Goal: Task Accomplishment & Management: Use online tool/utility

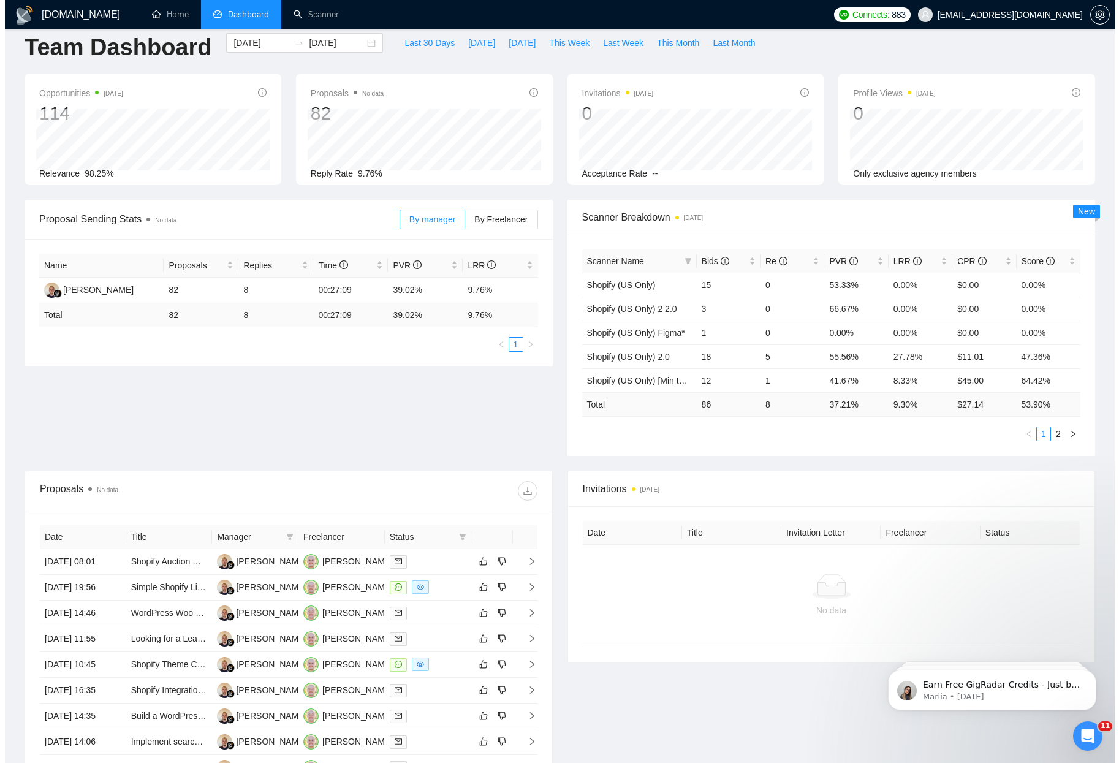
scroll to position [94, 0]
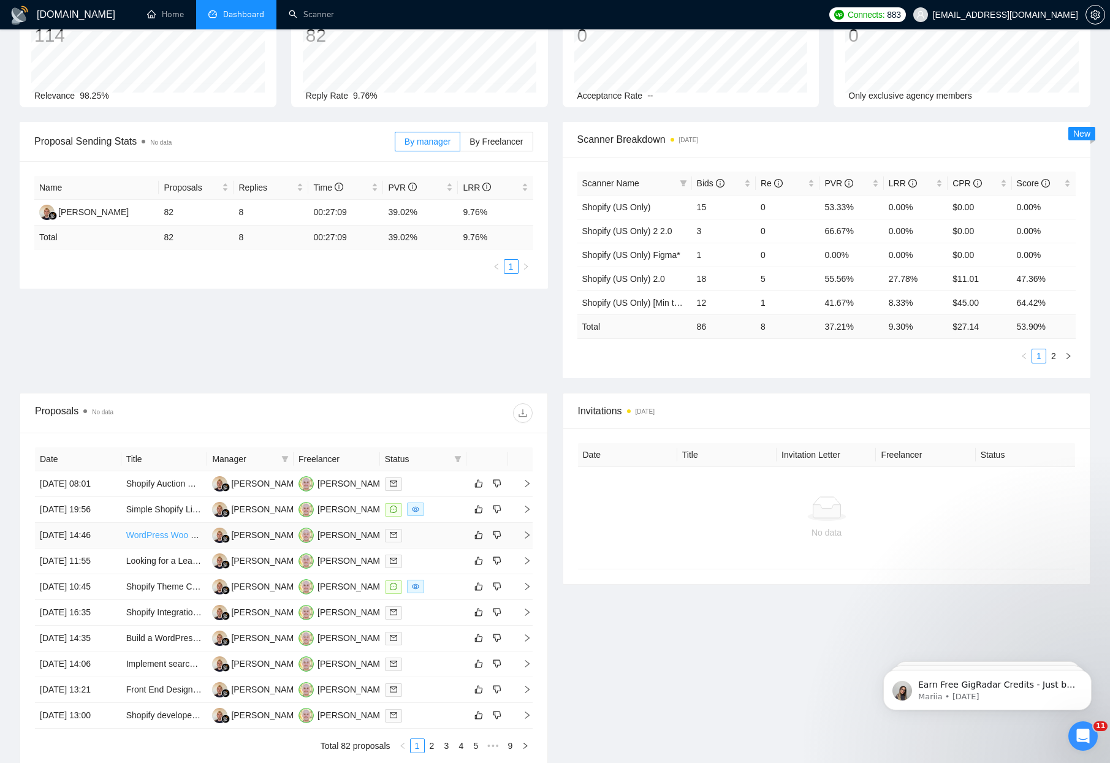
click at [150, 540] on link "WordPress Woo + Klaviyo or ConvertKit + GA4, CAPI implementation (Fixed $5,000)" at bounding box center [287, 535] width 322 height 10
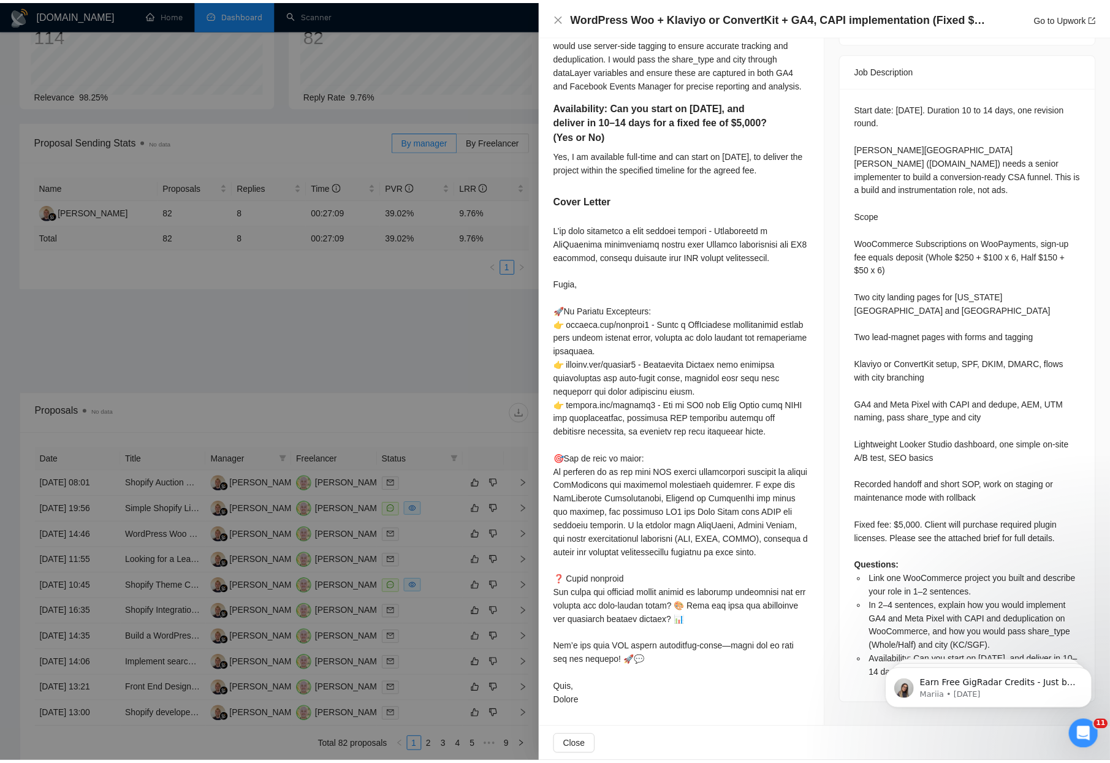
scroll to position [537, 0]
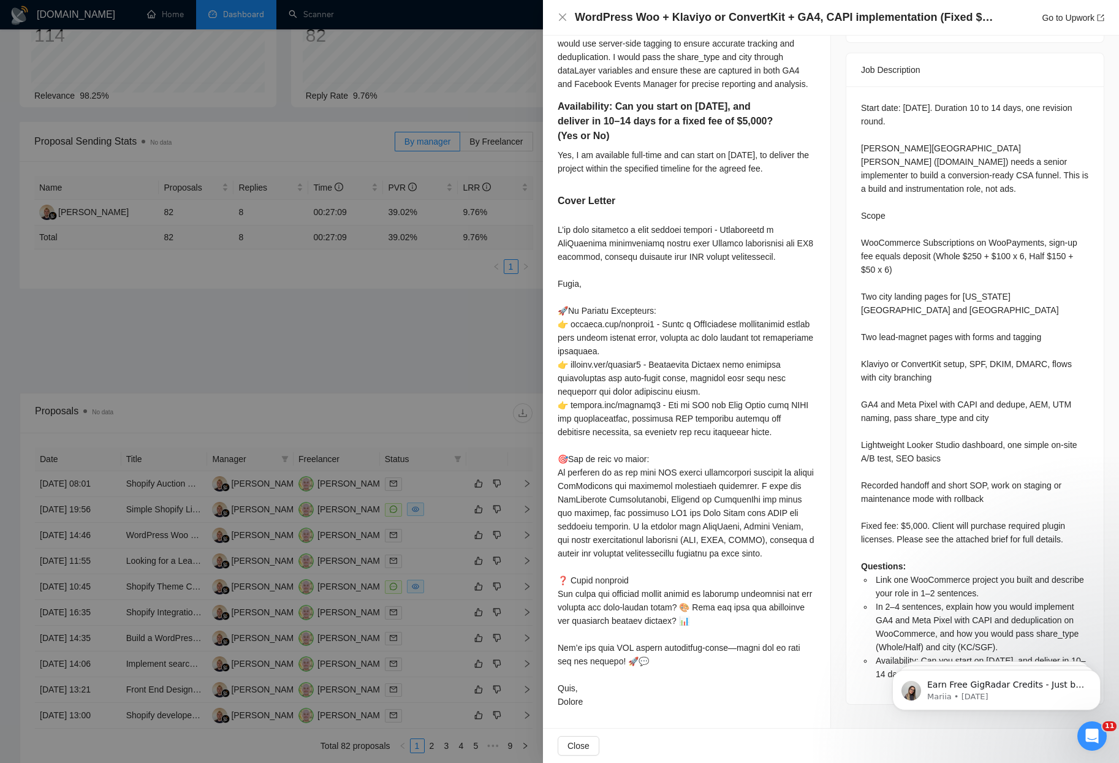
click at [241, 329] on div at bounding box center [559, 381] width 1119 height 763
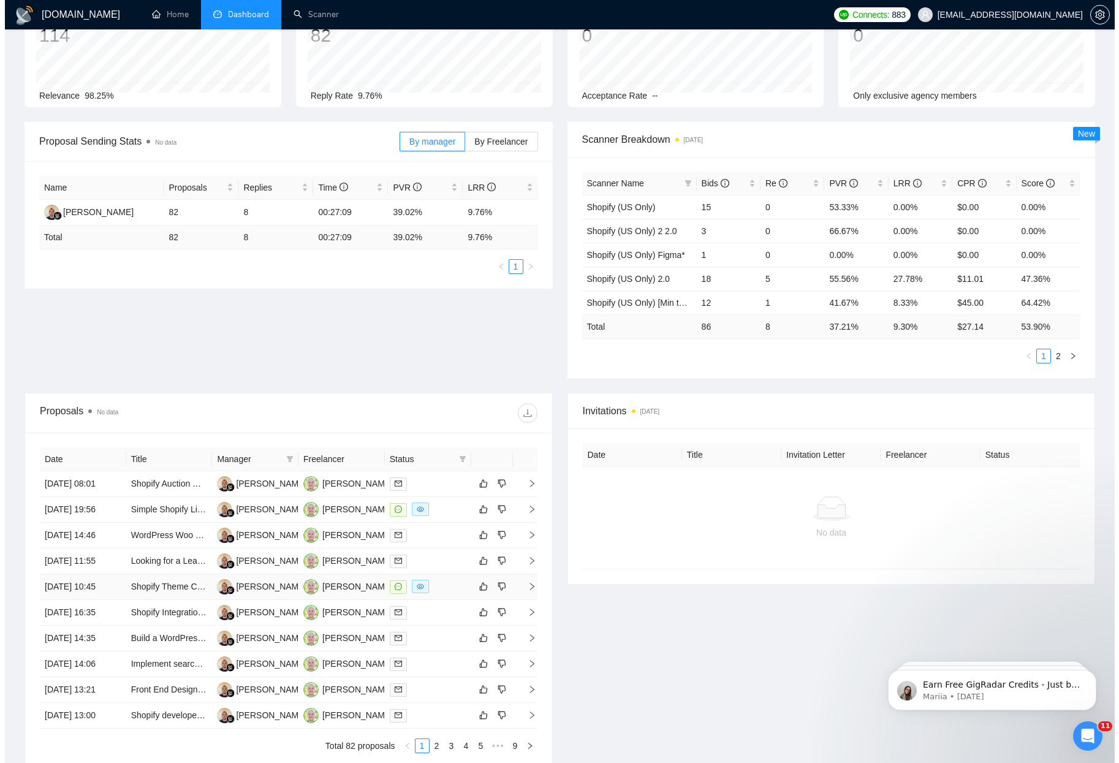
scroll to position [205, 0]
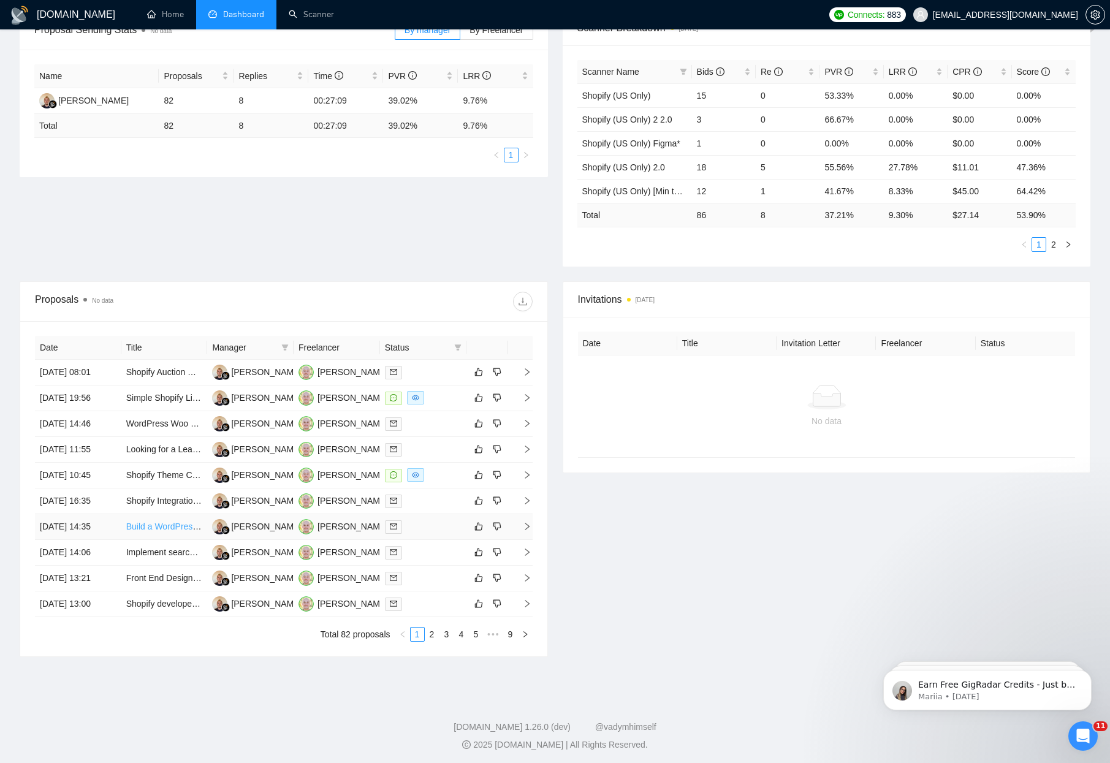
click at [157, 531] on link "Build a WordPress site for a new business" at bounding box center [206, 527] width 161 height 10
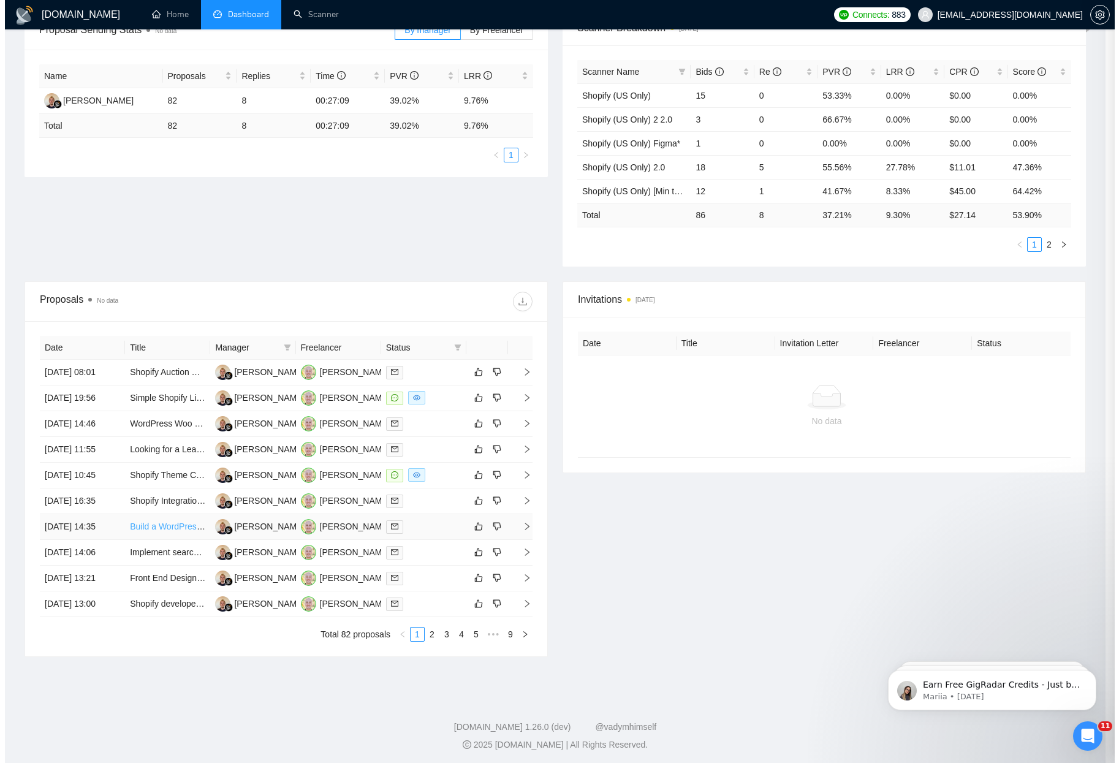
scroll to position [183, 0]
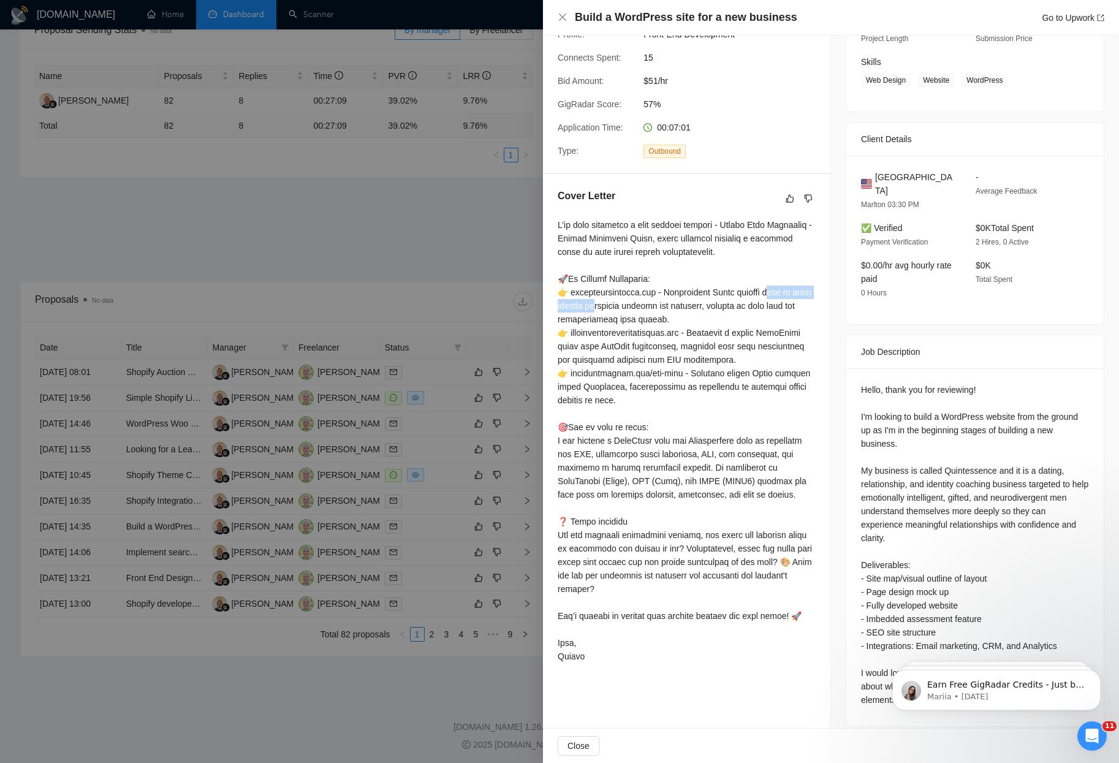
drag, startPoint x: 660, startPoint y: 280, endPoint x: 572, endPoint y: 281, distance: 87.7
click at [572, 281] on div at bounding box center [687, 440] width 258 height 445
copy div "o a full website incl"
click at [383, 197] on div at bounding box center [559, 381] width 1119 height 763
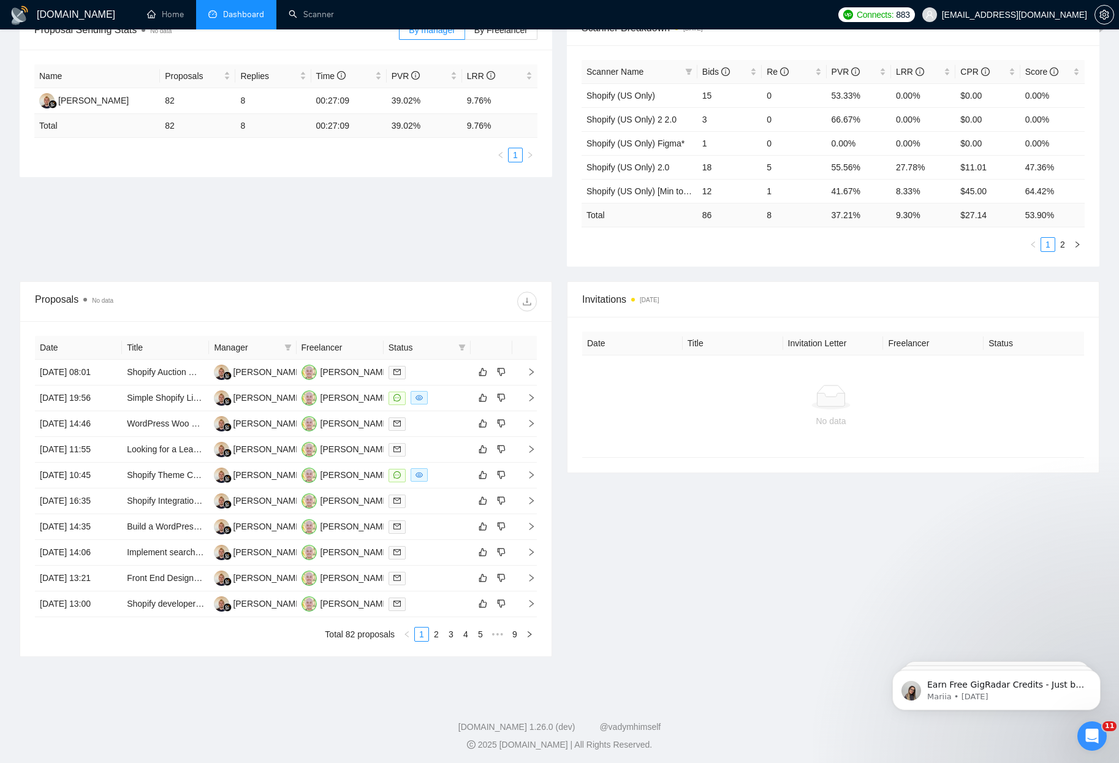
scroll to position [0, 0]
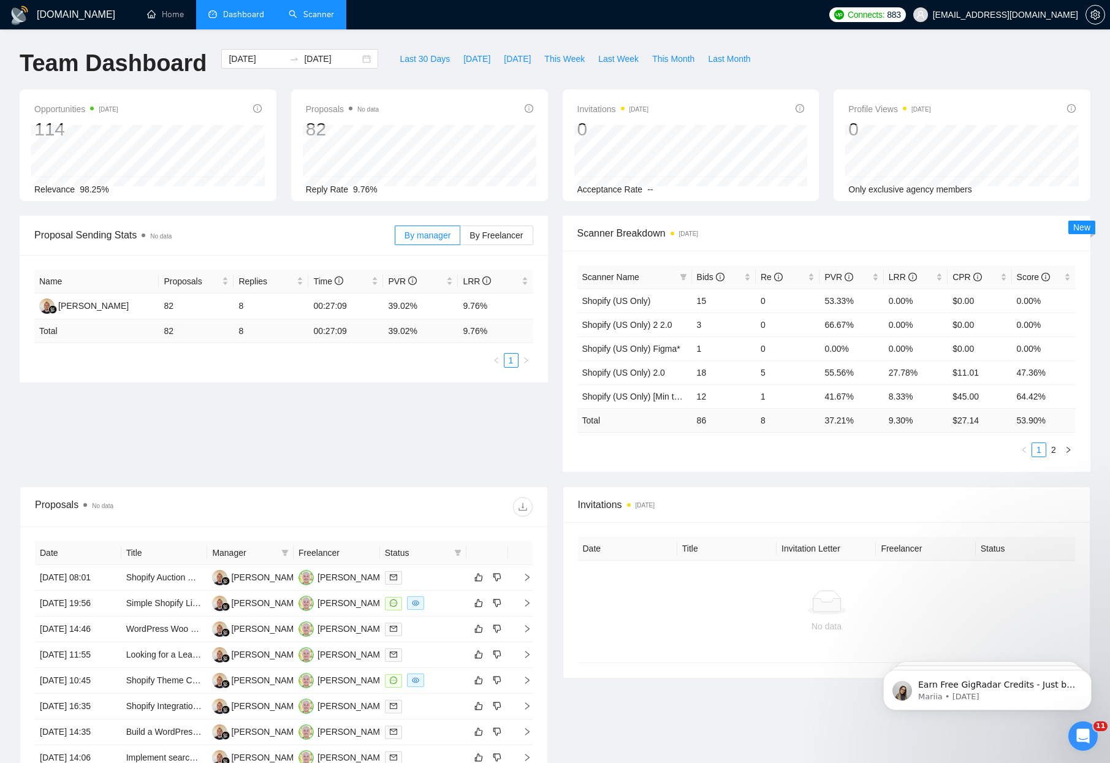
click at [326, 20] on link "Scanner" at bounding box center [311, 14] width 45 height 10
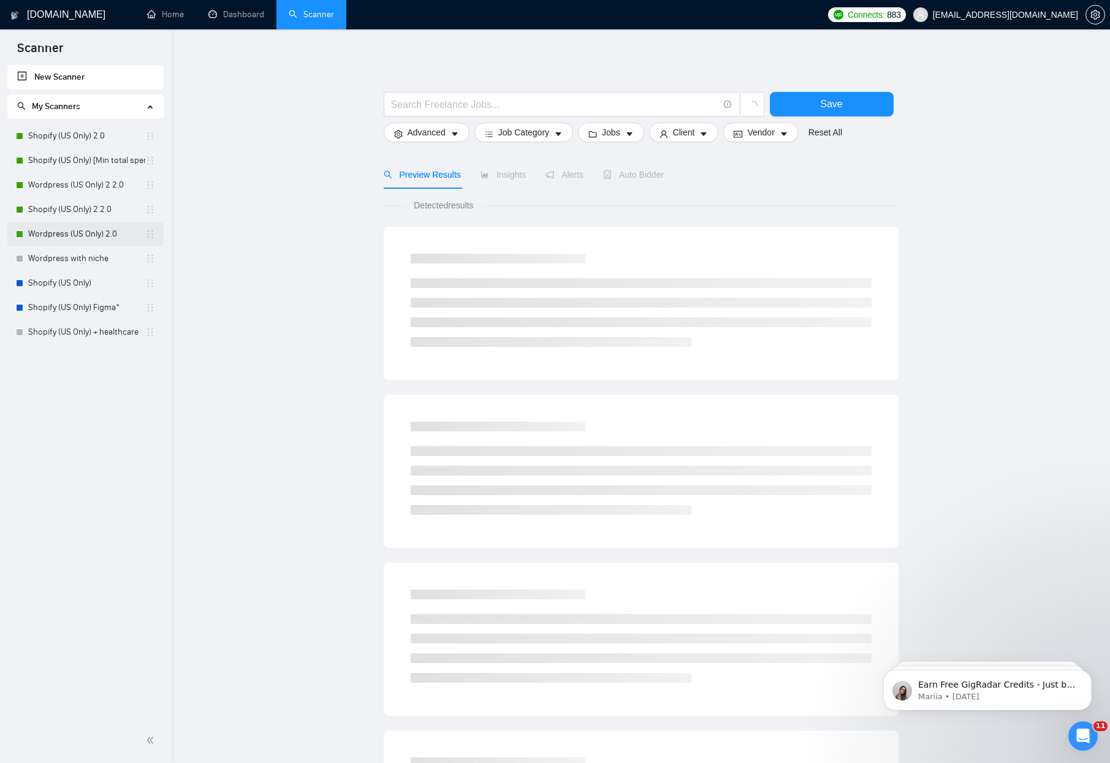
click at [76, 232] on link "Wordpress (US Only) 2.0" at bounding box center [86, 234] width 117 height 25
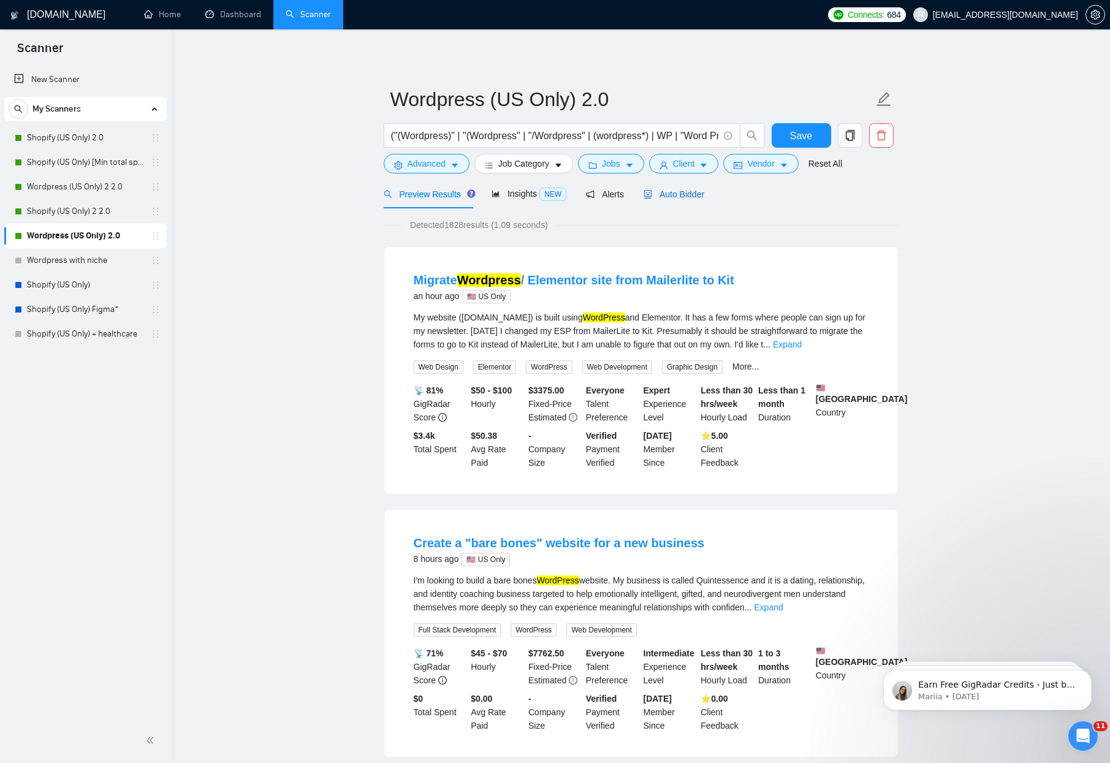
click at [685, 191] on span "Auto Bidder" at bounding box center [674, 194] width 61 height 10
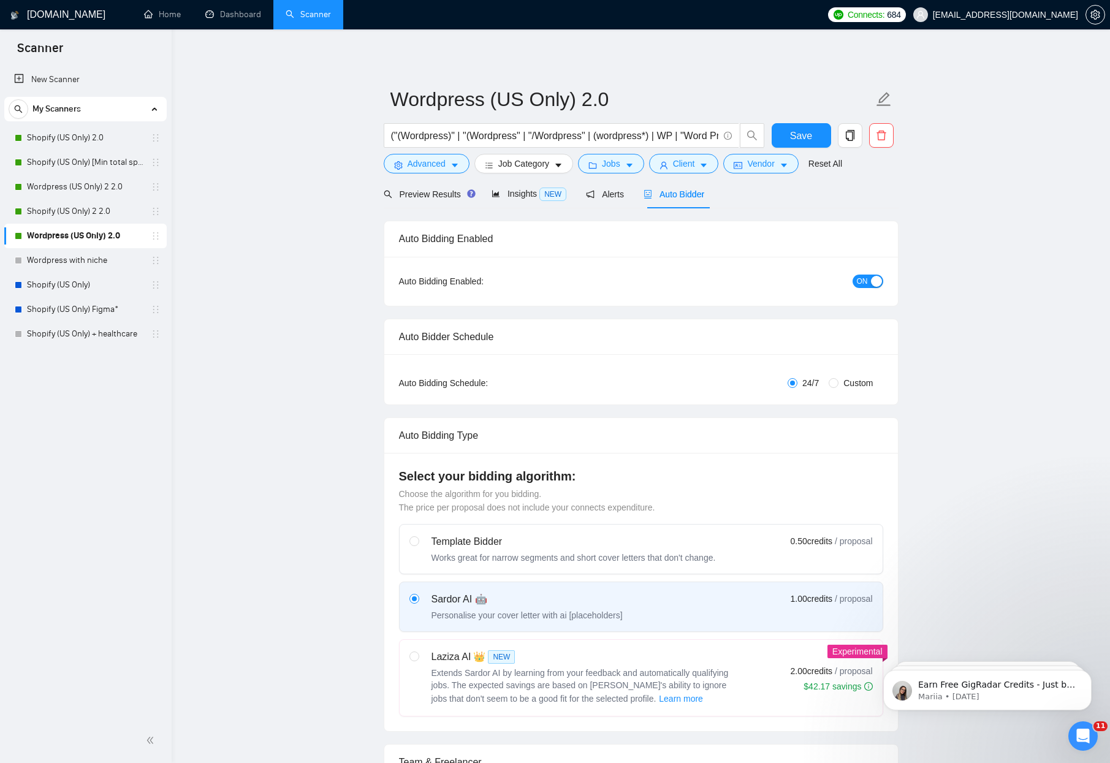
checkbox input "true"
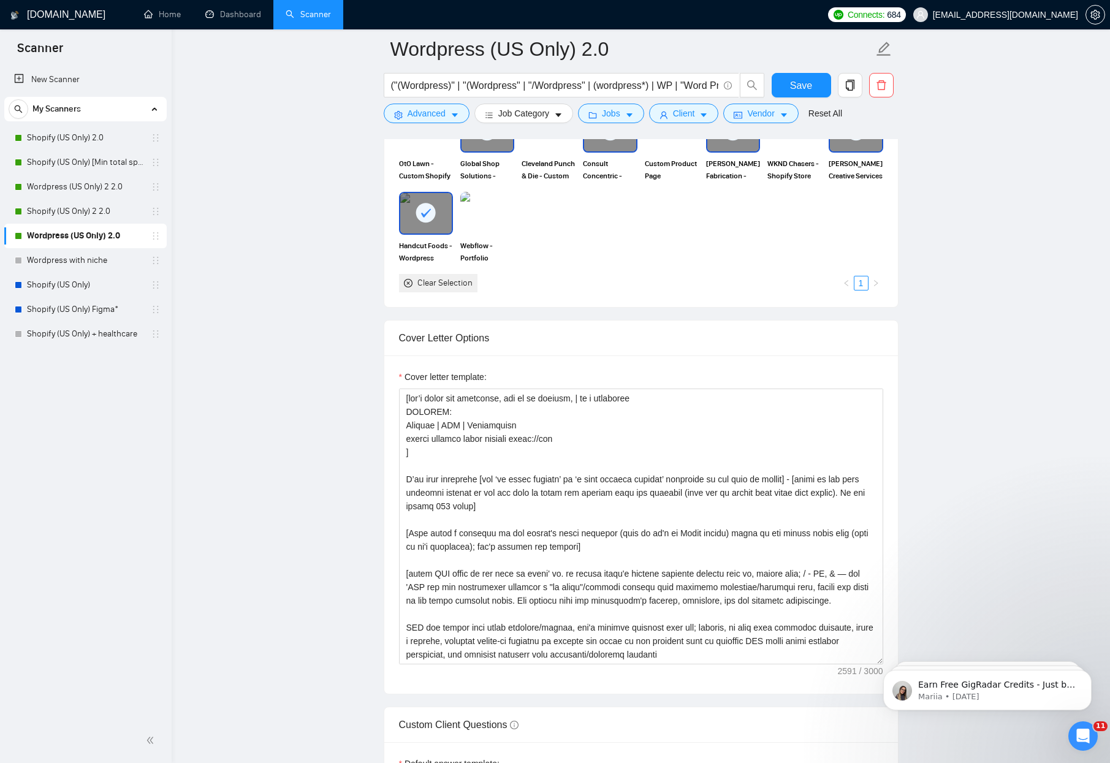
scroll to position [1221, 0]
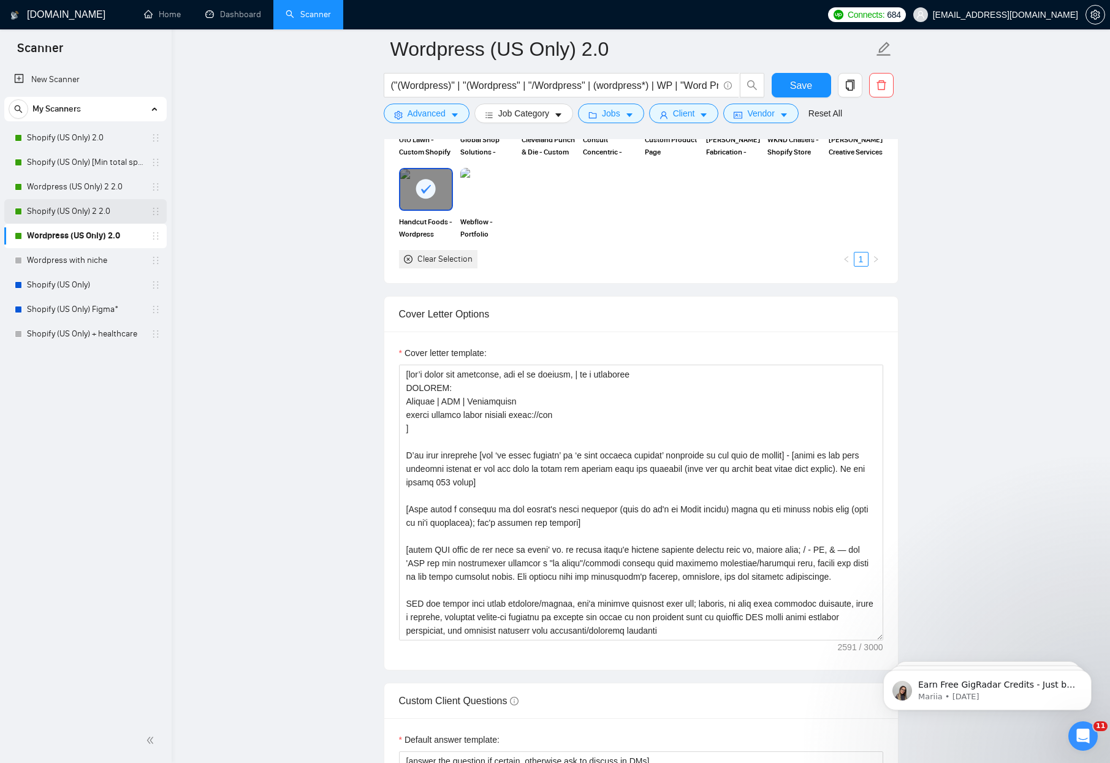
click at [34, 215] on link "Shopify (US Only) 2 2.0" at bounding box center [85, 211] width 116 height 25
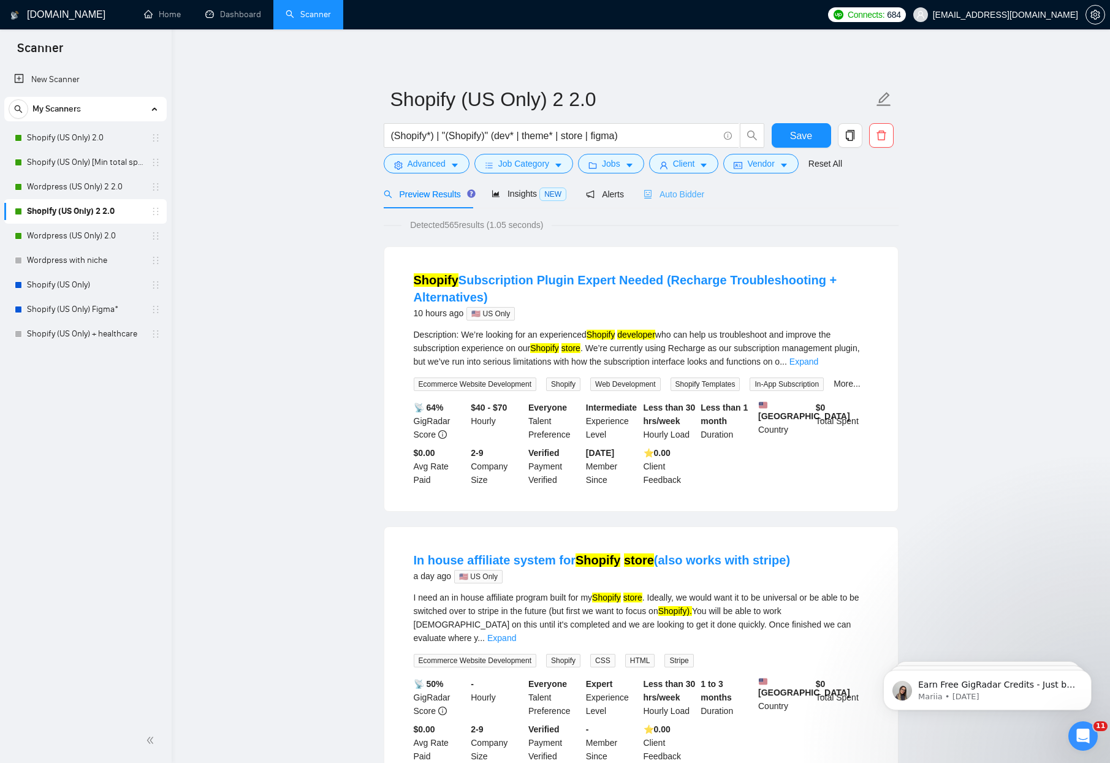
click at [694, 186] on div "Auto Bidder" at bounding box center [674, 194] width 61 height 29
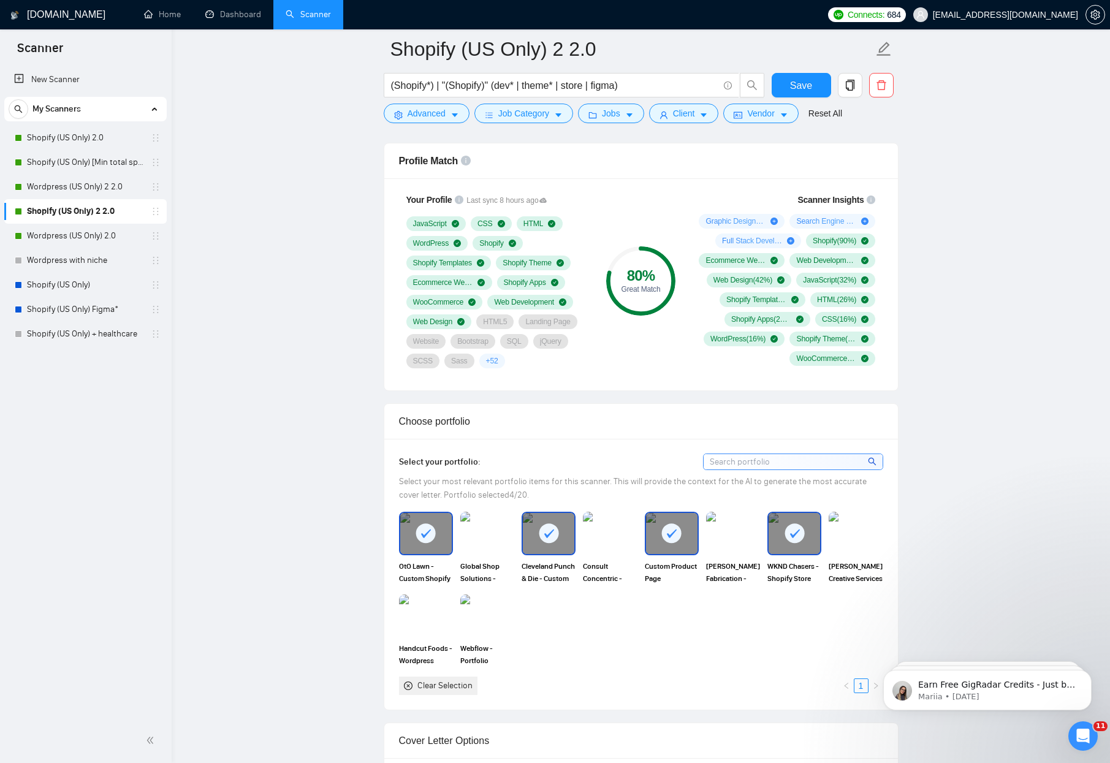
scroll to position [1136, 0]
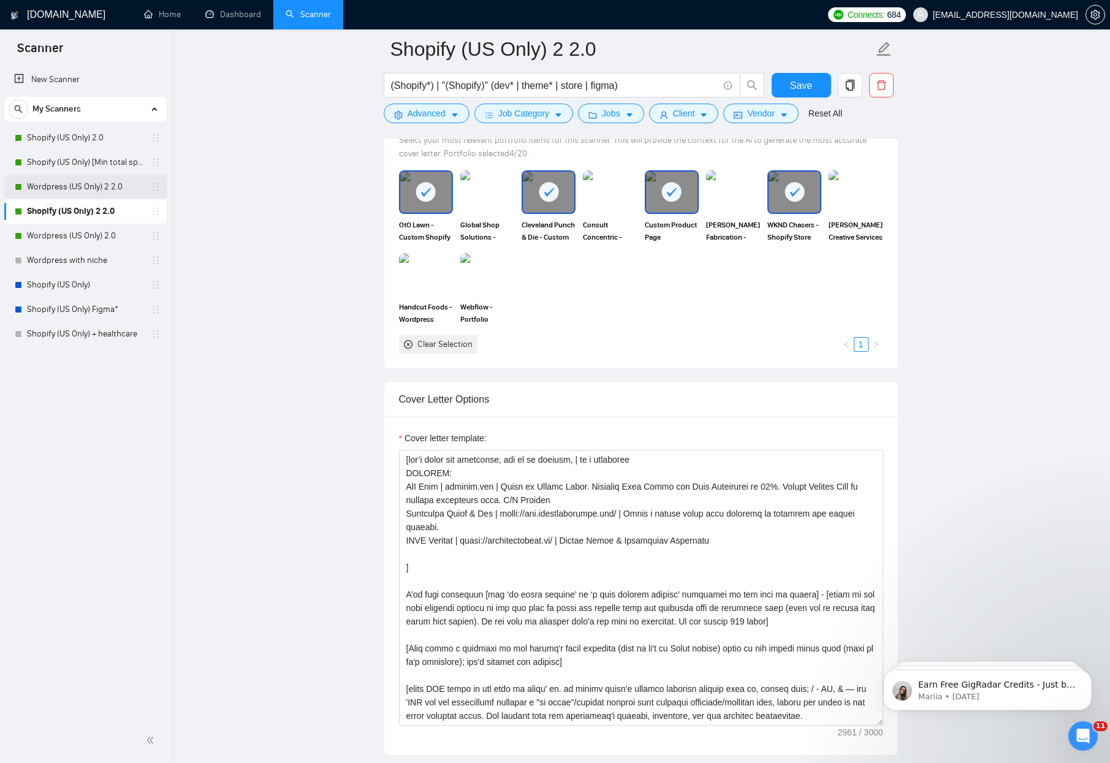
click at [71, 187] on link "Wordpress (US Only) 2 2.0" at bounding box center [85, 187] width 116 height 25
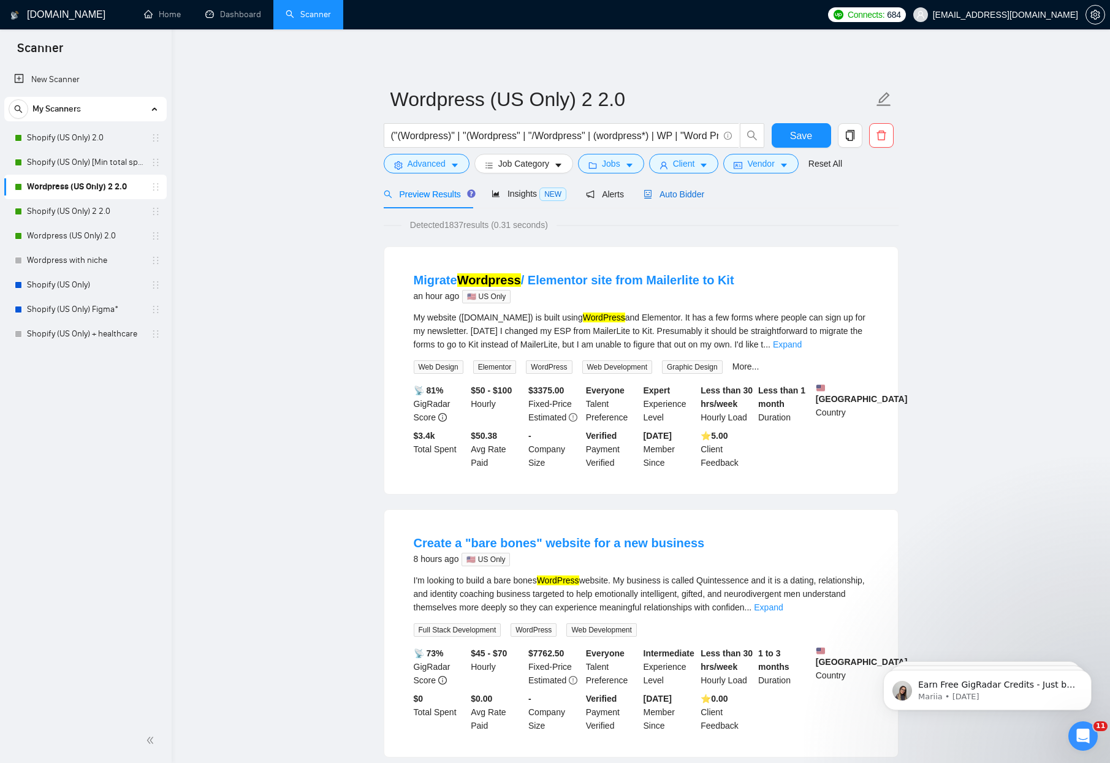
click at [679, 199] on span "Auto Bidder" at bounding box center [674, 194] width 61 height 10
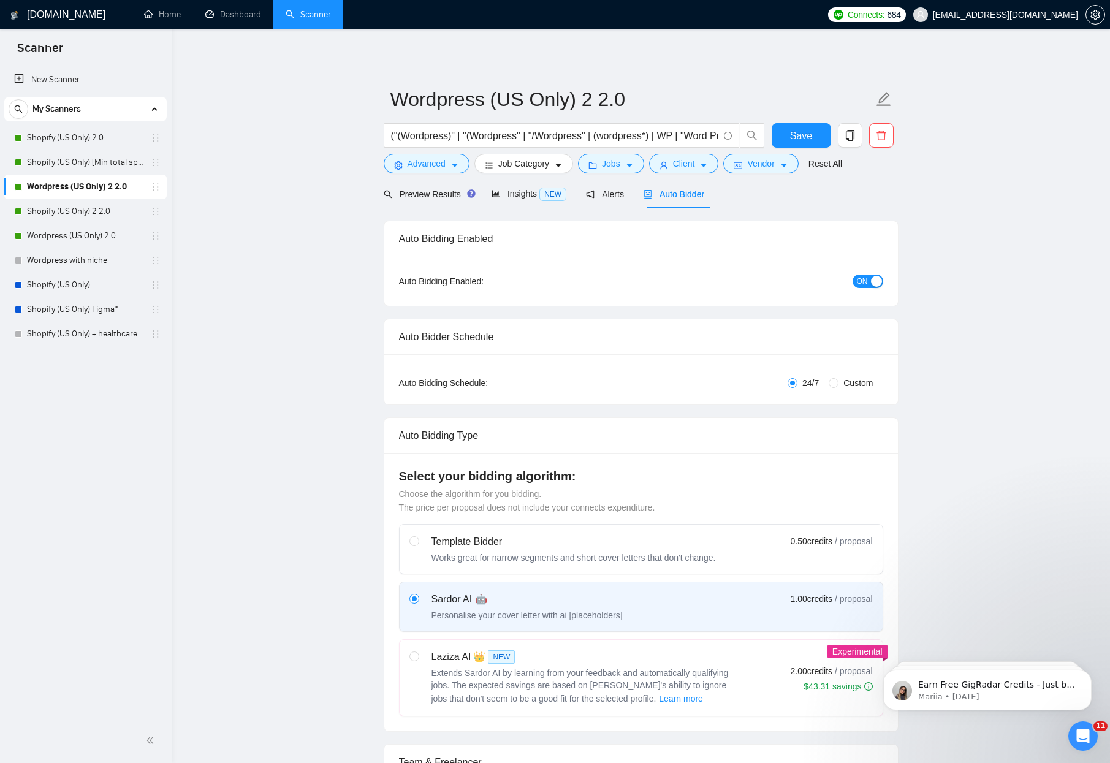
checkbox input "true"
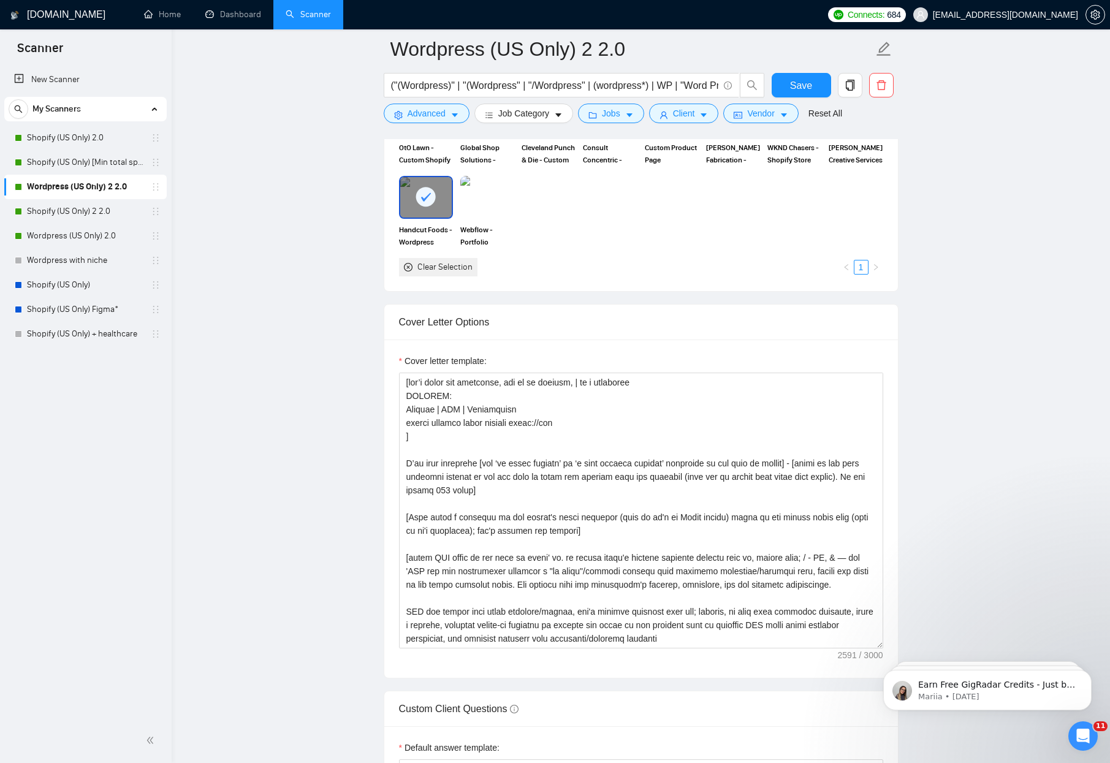
scroll to position [1221, 0]
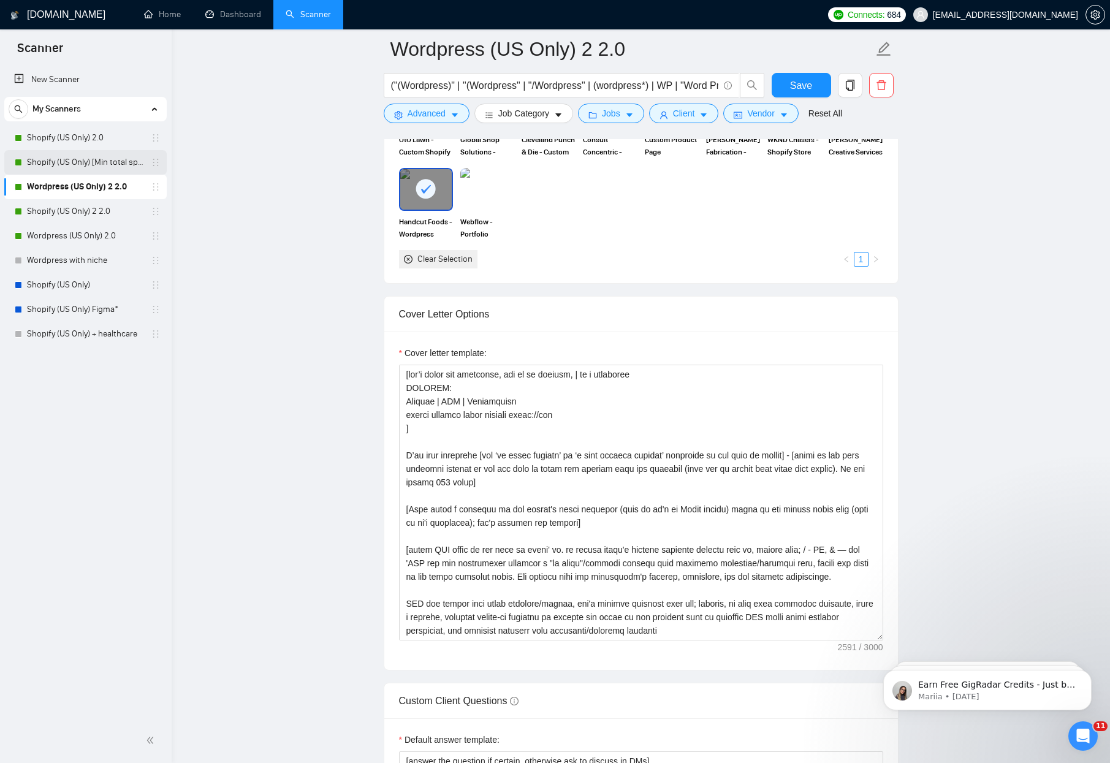
click at [50, 164] on link "Shopify (US Only) [Min total spent $10k] 2.0" at bounding box center [85, 162] width 116 height 25
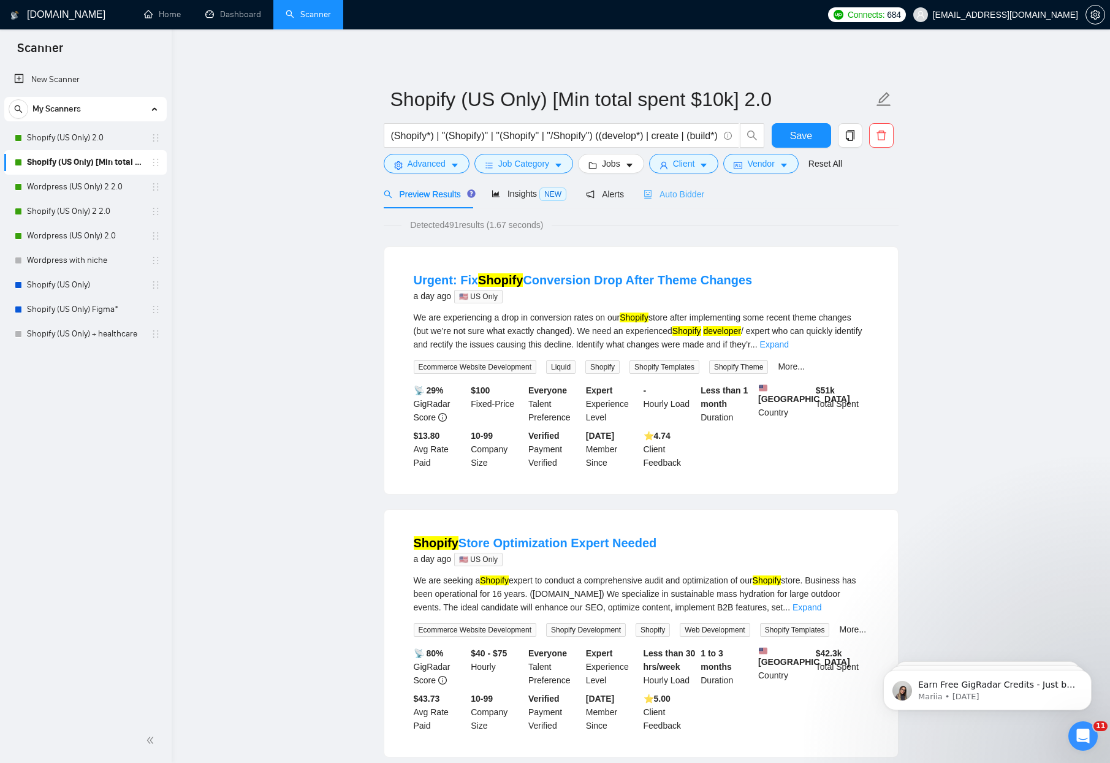
click at [685, 203] on div "Auto Bidder" at bounding box center [674, 194] width 61 height 29
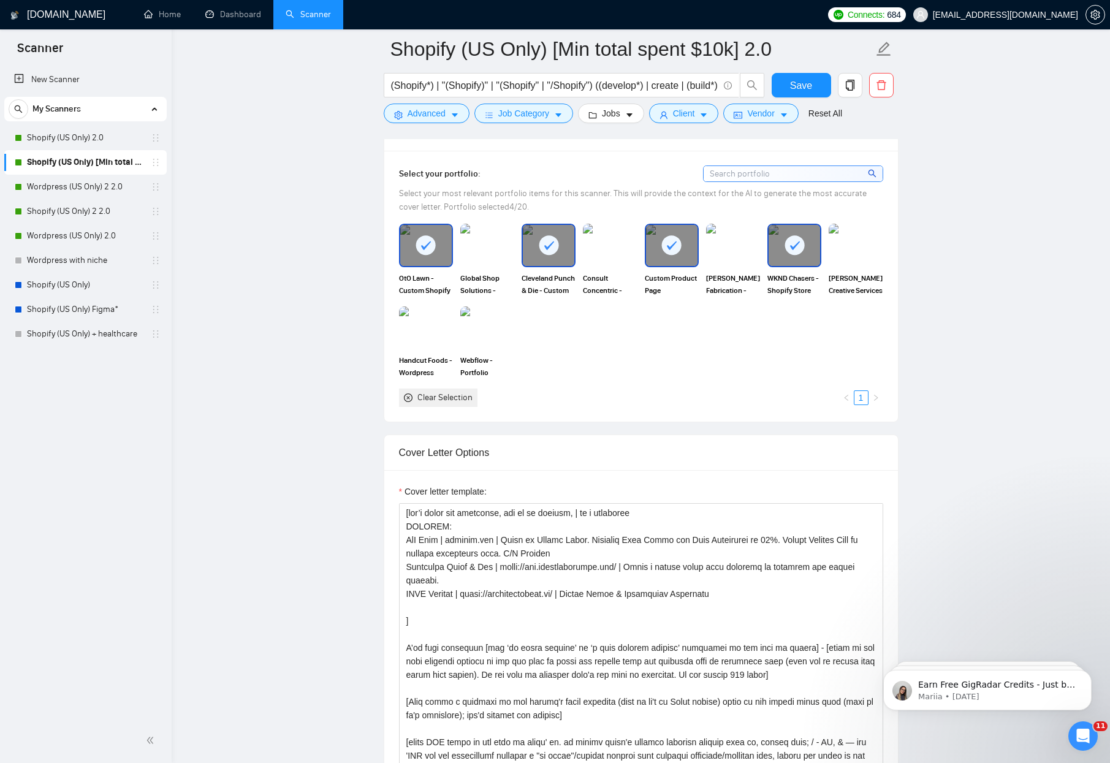
scroll to position [1110, 0]
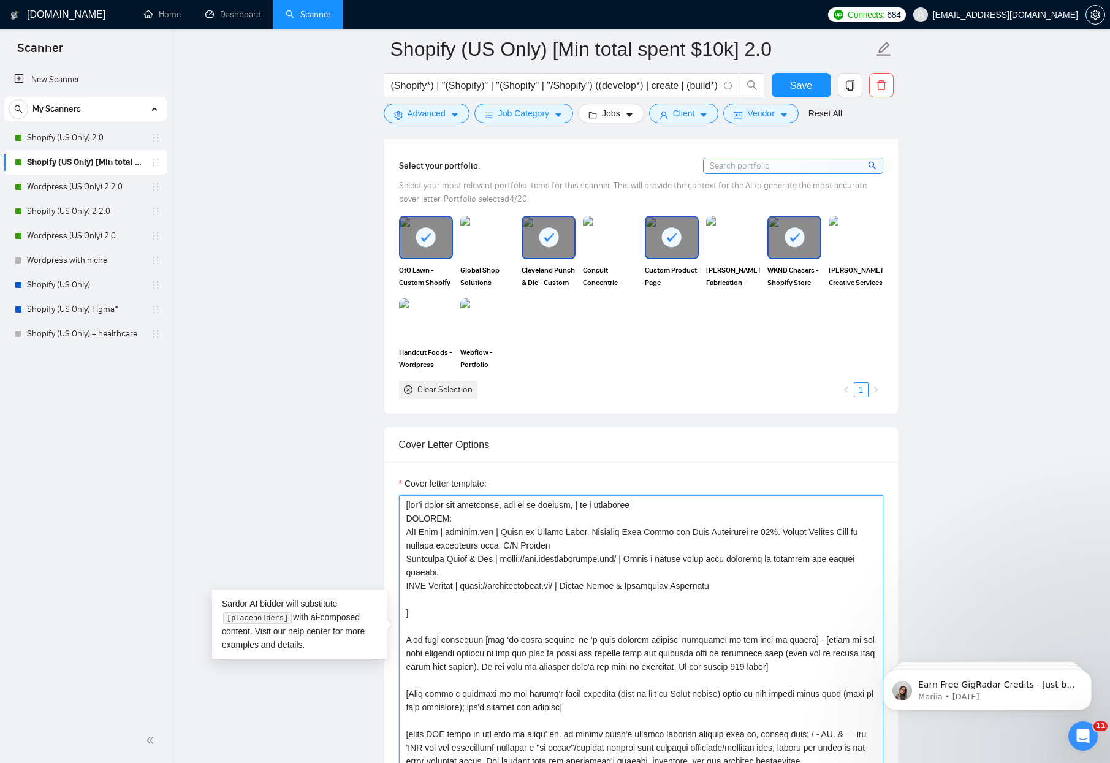
drag, startPoint x: 603, startPoint y: 569, endPoint x: 398, endPoint y: 533, distance: 208.5
click at [399, 533] on div at bounding box center [641, 633] width 484 height 276
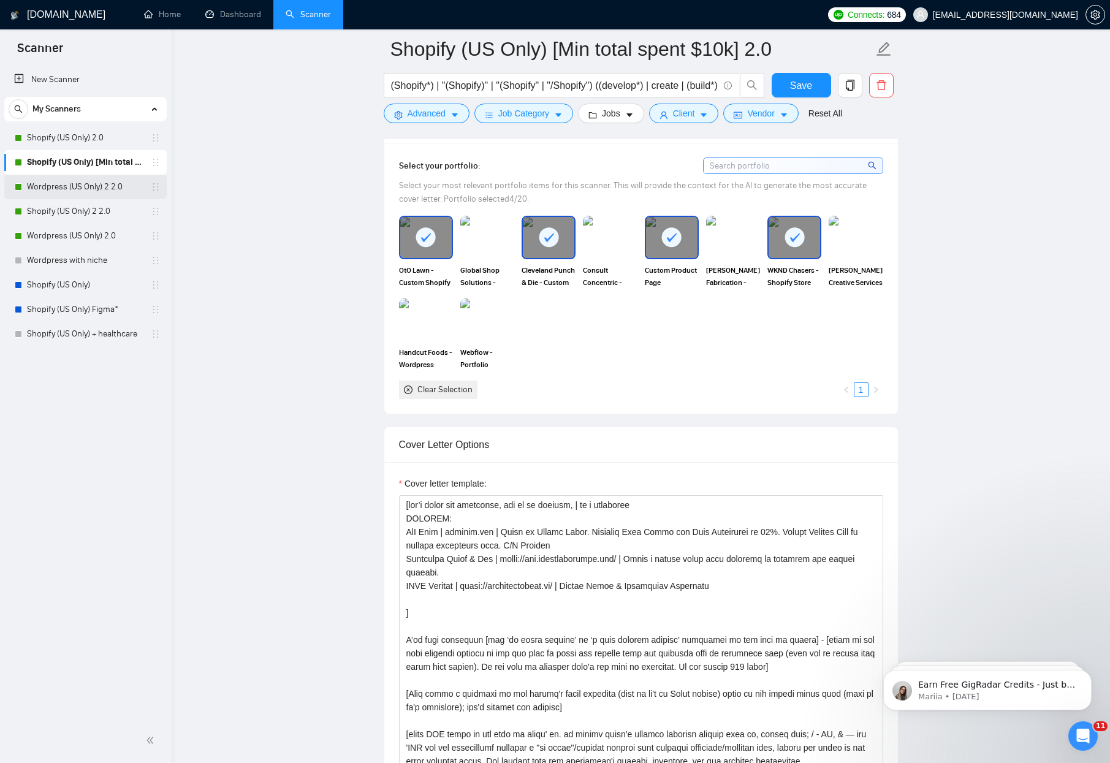
click at [48, 187] on link "Wordpress (US Only) 2 2.0" at bounding box center [85, 187] width 116 height 25
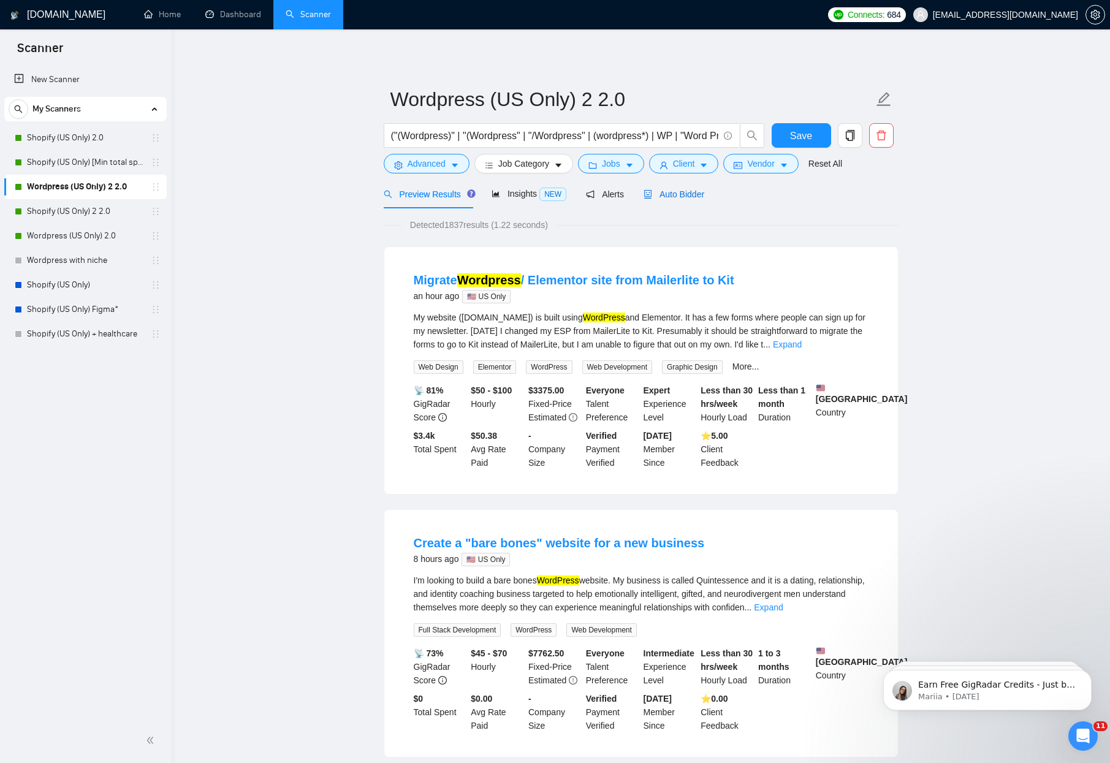
click at [693, 196] on span "Auto Bidder" at bounding box center [674, 194] width 61 height 10
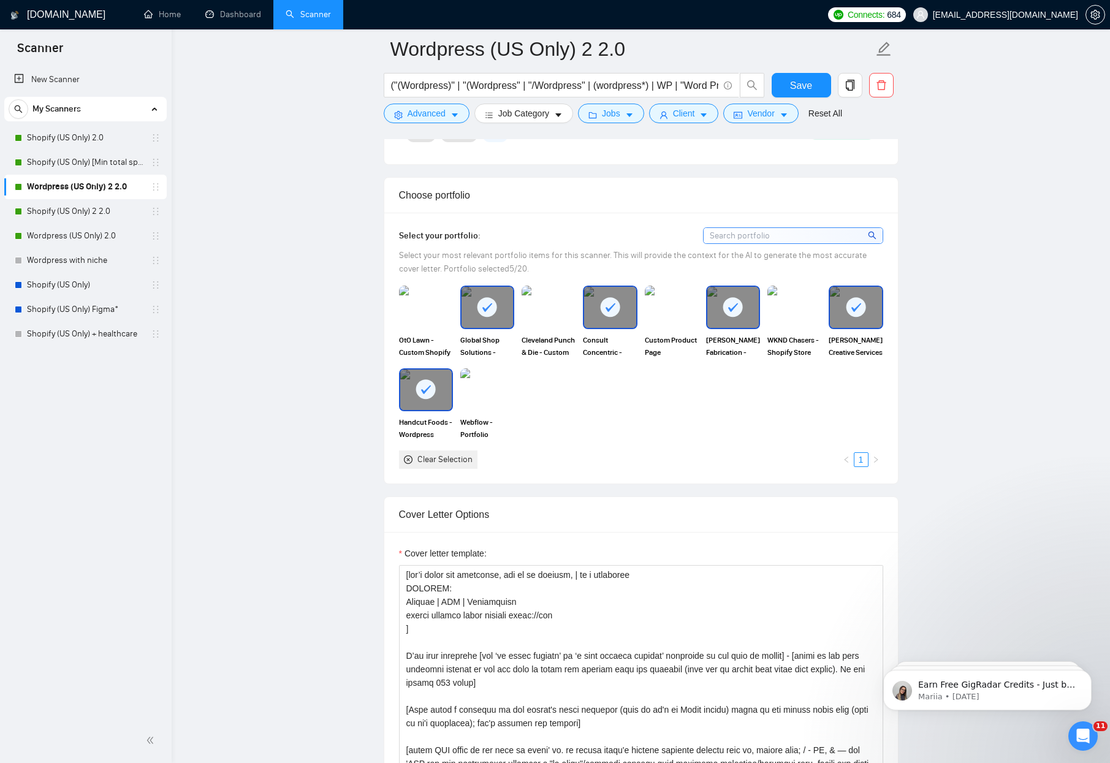
scroll to position [1218, 0]
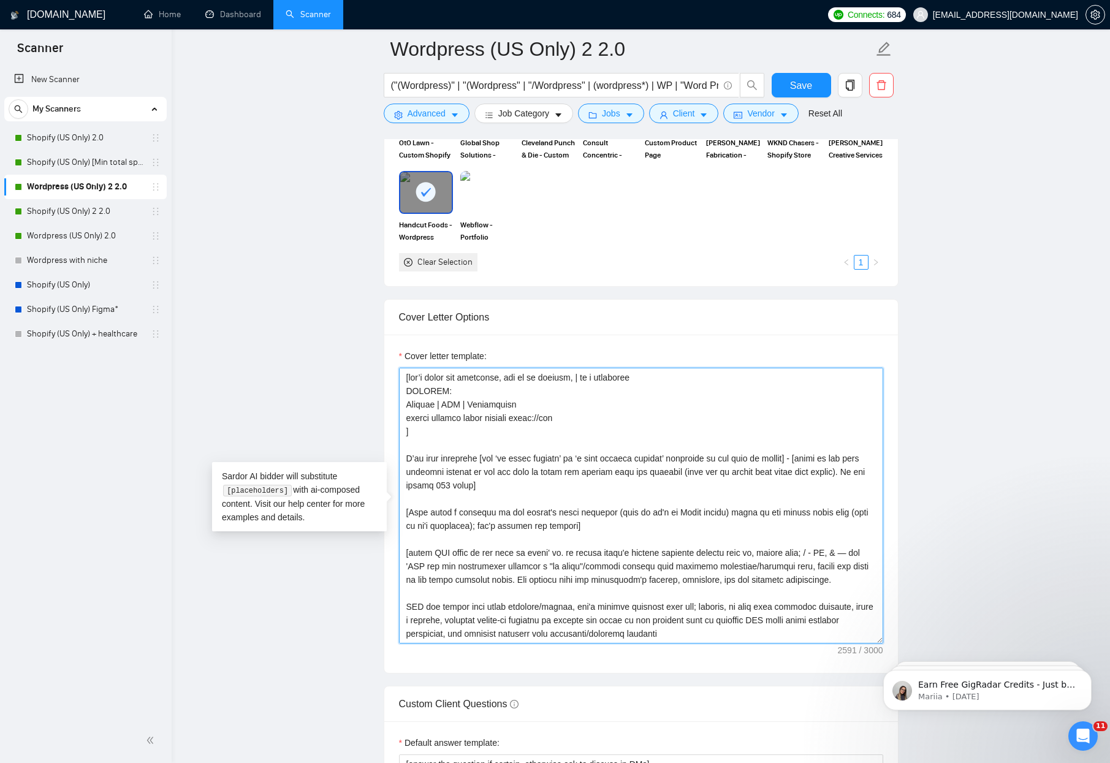
drag, startPoint x: 603, startPoint y: 418, endPoint x: 424, endPoint y: 415, distance: 179.0
click at [424, 415] on textarea "Cover letter template:" at bounding box center [641, 506] width 484 height 276
drag, startPoint x: 522, startPoint y: 404, endPoint x: 392, endPoint y: 403, distance: 130.0
click at [392, 403] on div "Cover letter template:" at bounding box center [641, 504] width 514 height 338
paste textarea "OtO Lawn | [DOMAIN_NAME] | Figma to Custom Theme. Improved Page Speed and User …"
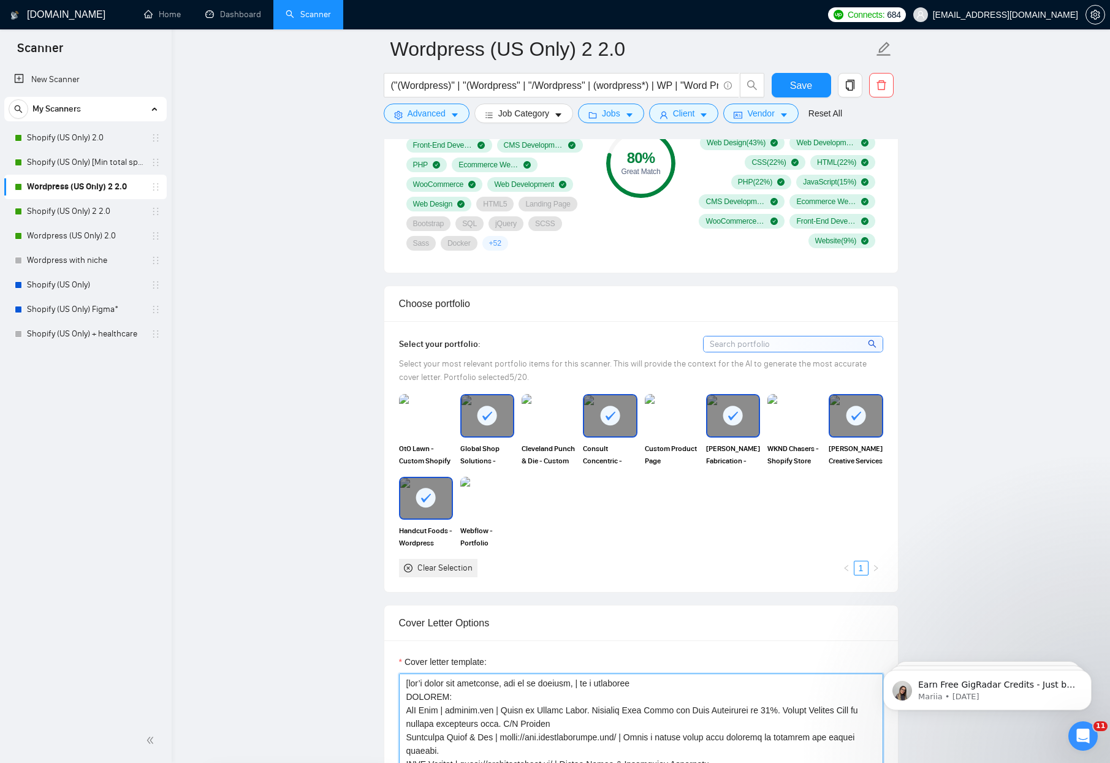
scroll to position [1041, 0]
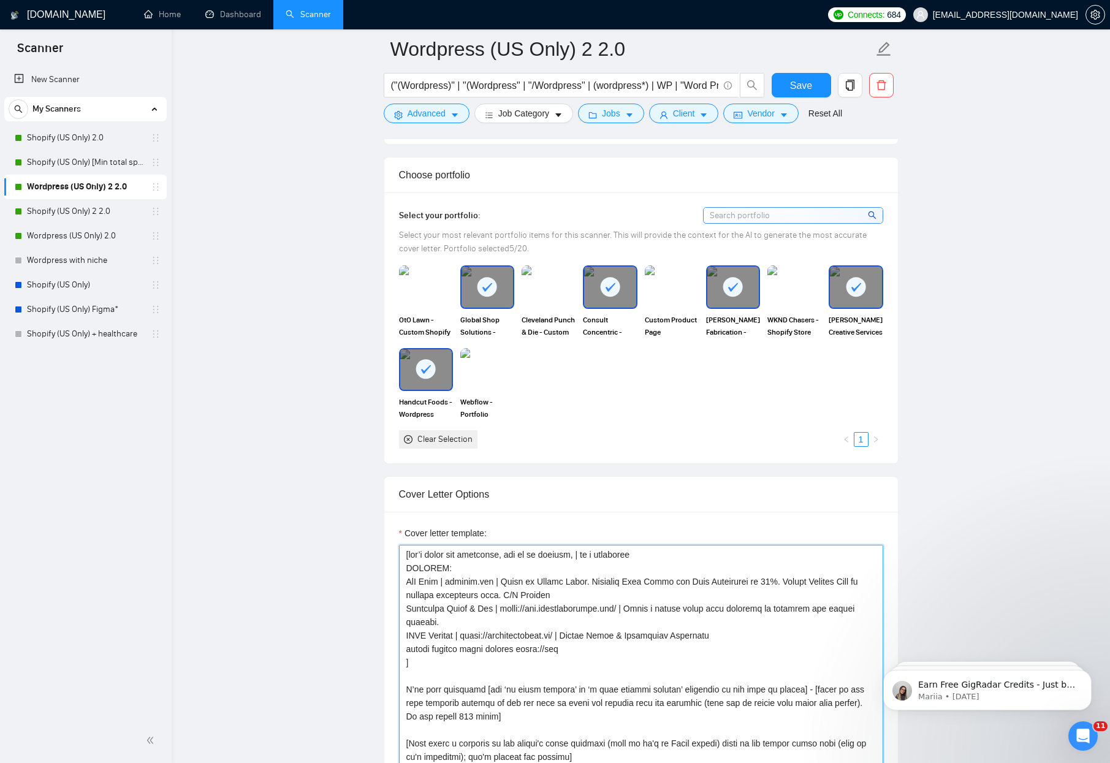
click at [445, 584] on textarea "Cover letter template:" at bounding box center [641, 683] width 484 height 276
drag, startPoint x: 494, startPoint y: 610, endPoint x: 398, endPoint y: 609, distance: 95.6
click at [399, 609] on textarea "Cover letter template:" at bounding box center [641, 683] width 484 height 276
drag, startPoint x: 500, startPoint y: 606, endPoint x: 634, endPoint y: 611, distance: 134.3
click at [634, 611] on textarea "Cover letter template:" at bounding box center [641, 683] width 484 height 276
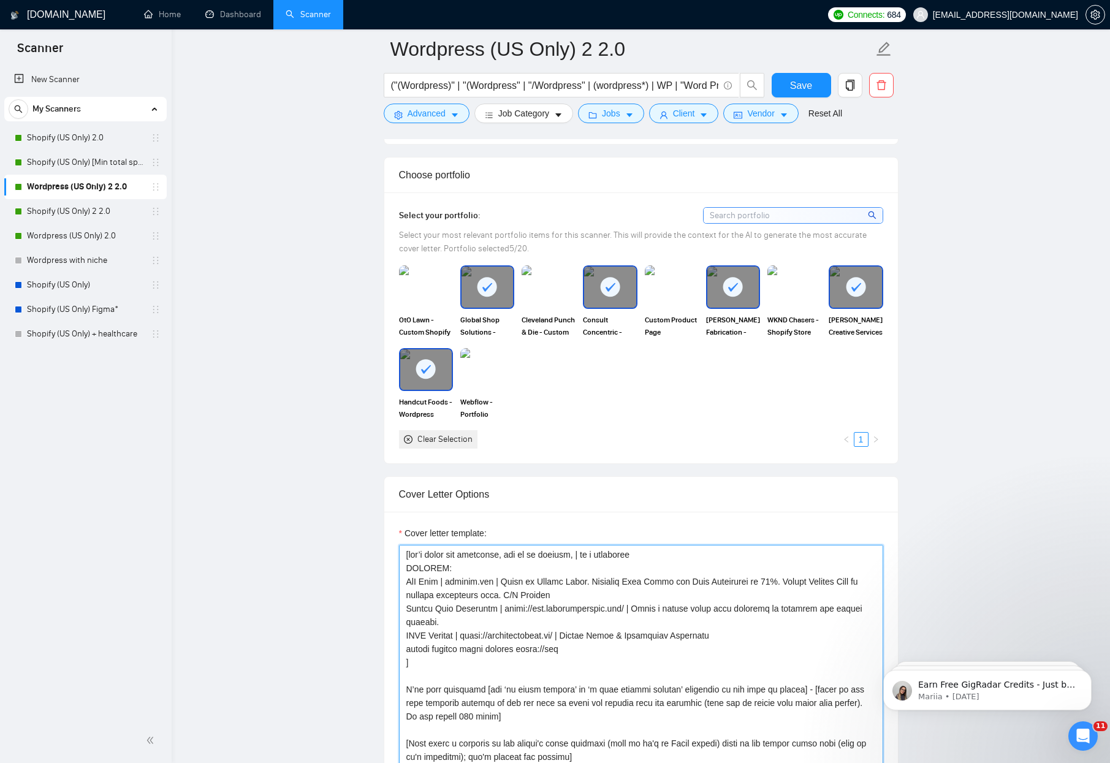
paste textarea "[DOMAIN_NAME]"
drag, startPoint x: 742, startPoint y: 609, endPoint x: 736, endPoint y: 619, distance: 12.4
click at [736, 619] on textarea "Cover letter template:" at bounding box center [641, 683] width 484 height 276
drag, startPoint x: 565, startPoint y: 596, endPoint x: 448, endPoint y: 581, distance: 117.5
click at [448, 581] on textarea "Cover letter template:" at bounding box center [641, 683] width 484 height 276
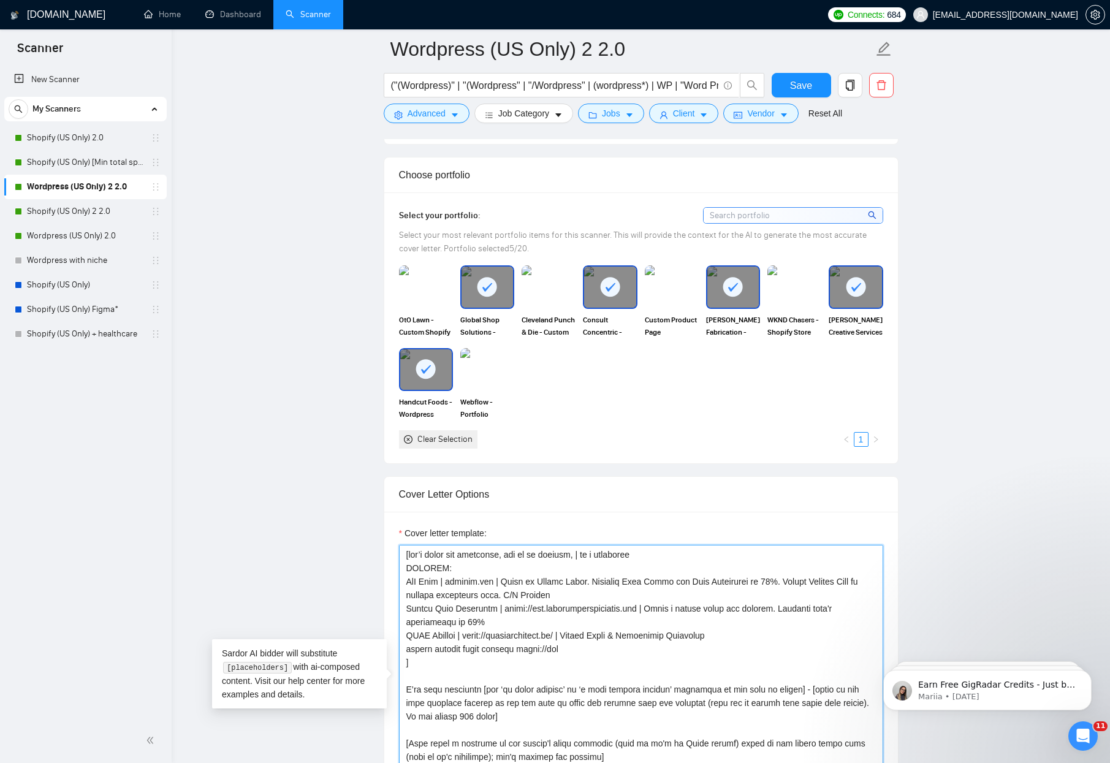
drag, startPoint x: 468, startPoint y: 609, endPoint x: 459, endPoint y: 603, distance: 10.9
click at [467, 609] on textarea "Cover letter template:" at bounding box center [641, 683] width 484 height 276
drag, startPoint x: 445, startPoint y: 584, endPoint x: 398, endPoint y: 582, distance: 47.3
click at [399, 582] on div at bounding box center [641, 683] width 484 height 276
drag, startPoint x: 571, startPoint y: 583, endPoint x: 519, endPoint y: 584, distance: 52.1
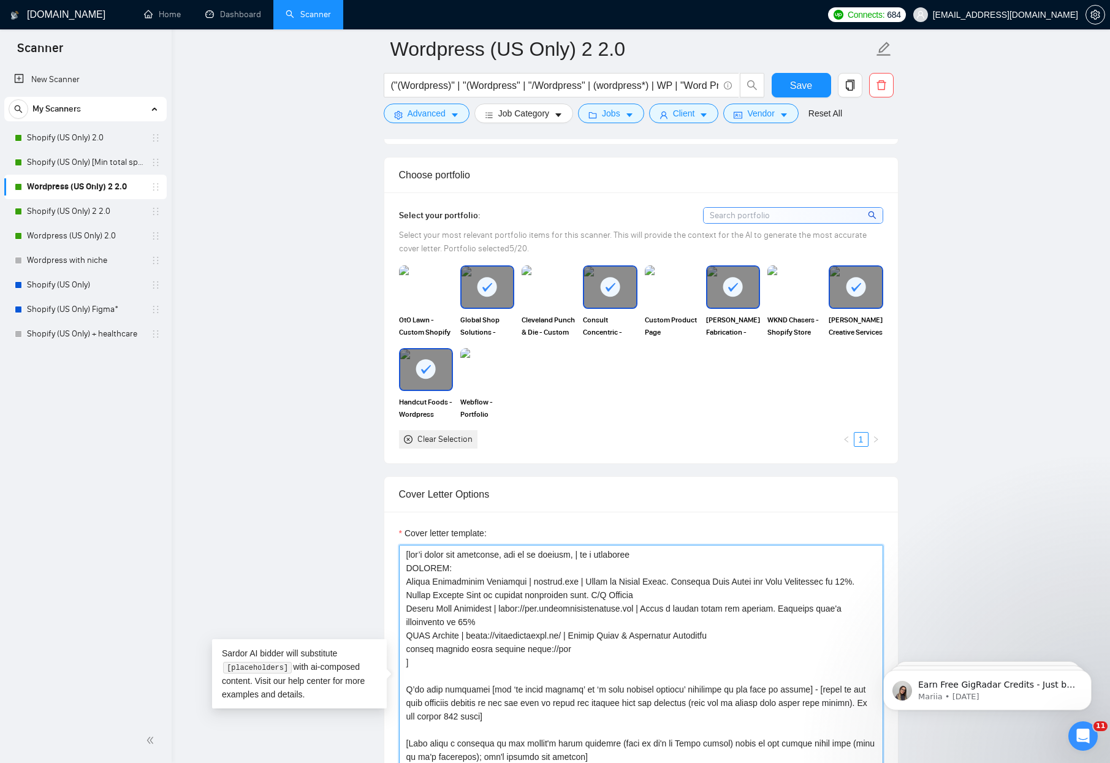
click at [519, 584] on textarea "Cover letter template:" at bounding box center [641, 683] width 484 height 276
paste textarea "[URL]"
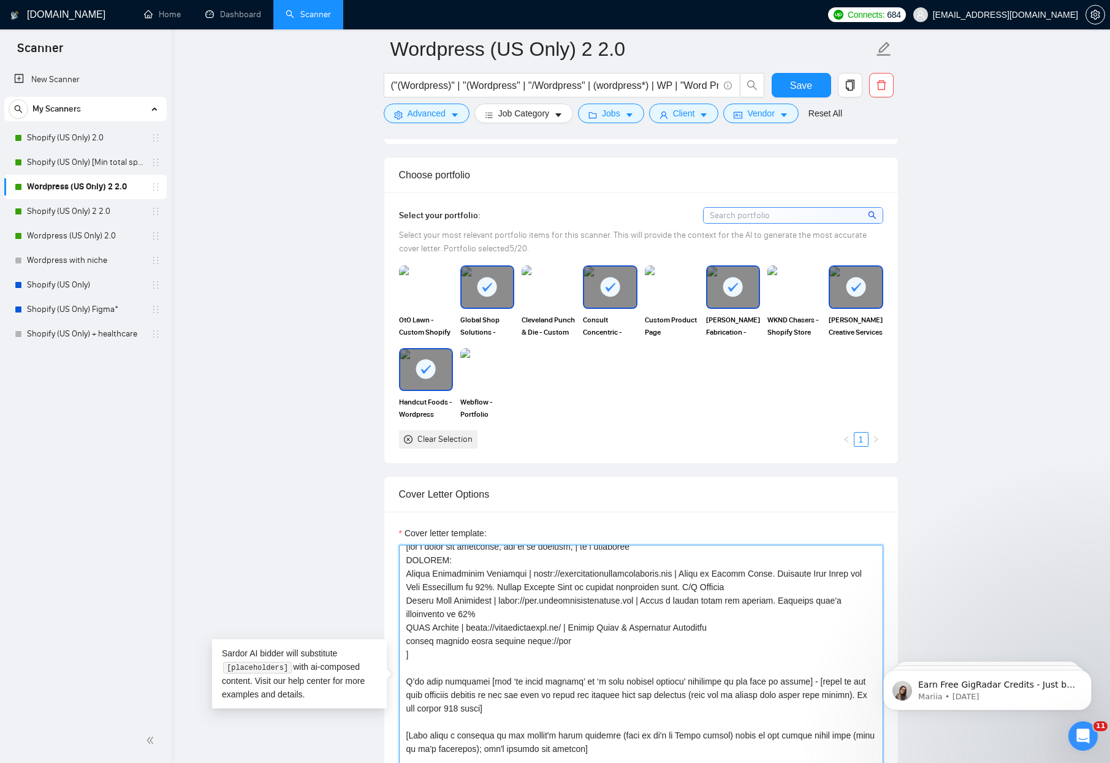
scroll to position [0, 0]
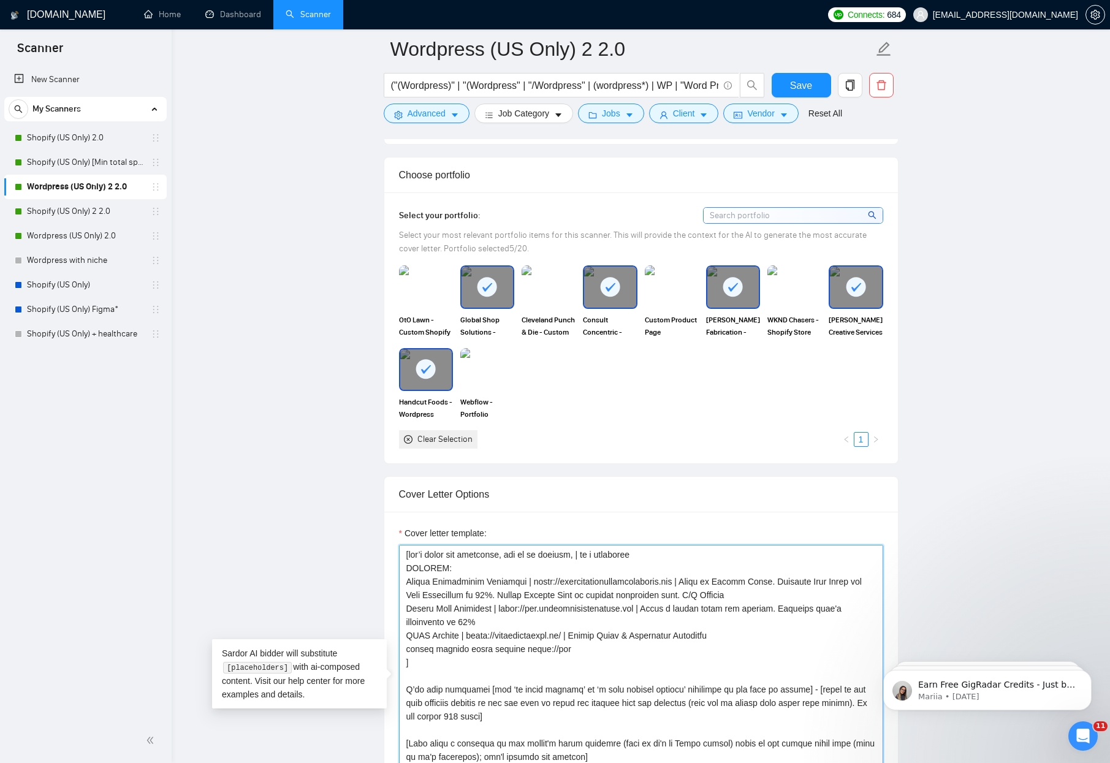
drag, startPoint x: 761, startPoint y: 594, endPoint x: 676, endPoint y: 583, distance: 86.5
click at [676, 583] on textarea "Cover letter template:" at bounding box center [641, 683] width 484 height 276
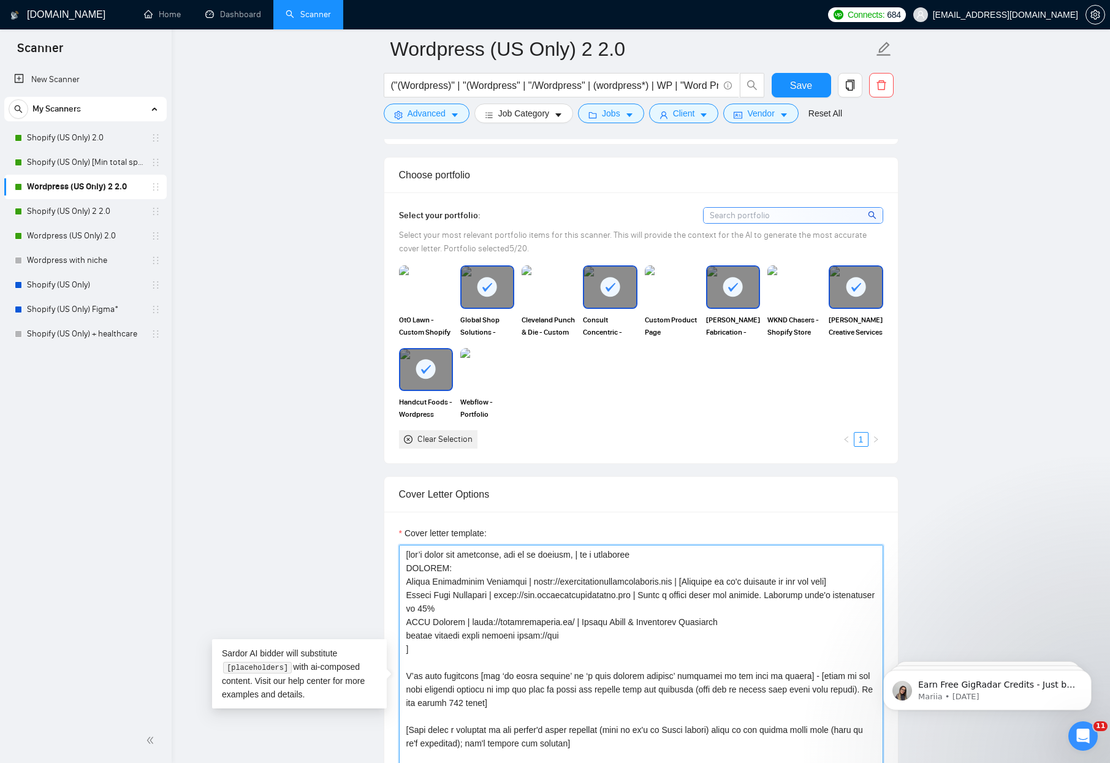
drag, startPoint x: 672, startPoint y: 581, endPoint x: 837, endPoint y: 585, distance: 164.3
click at [837, 585] on textarea "Cover letter template:" at bounding box center [641, 683] width 484 height 276
drag, startPoint x: 533, startPoint y: 609, endPoint x: 655, endPoint y: 600, distance: 121.7
click at [655, 600] on textarea "Cover letter template:" at bounding box center [641, 683] width 484 height 276
paste textarea "[Describe so it's relevant to the job post]"
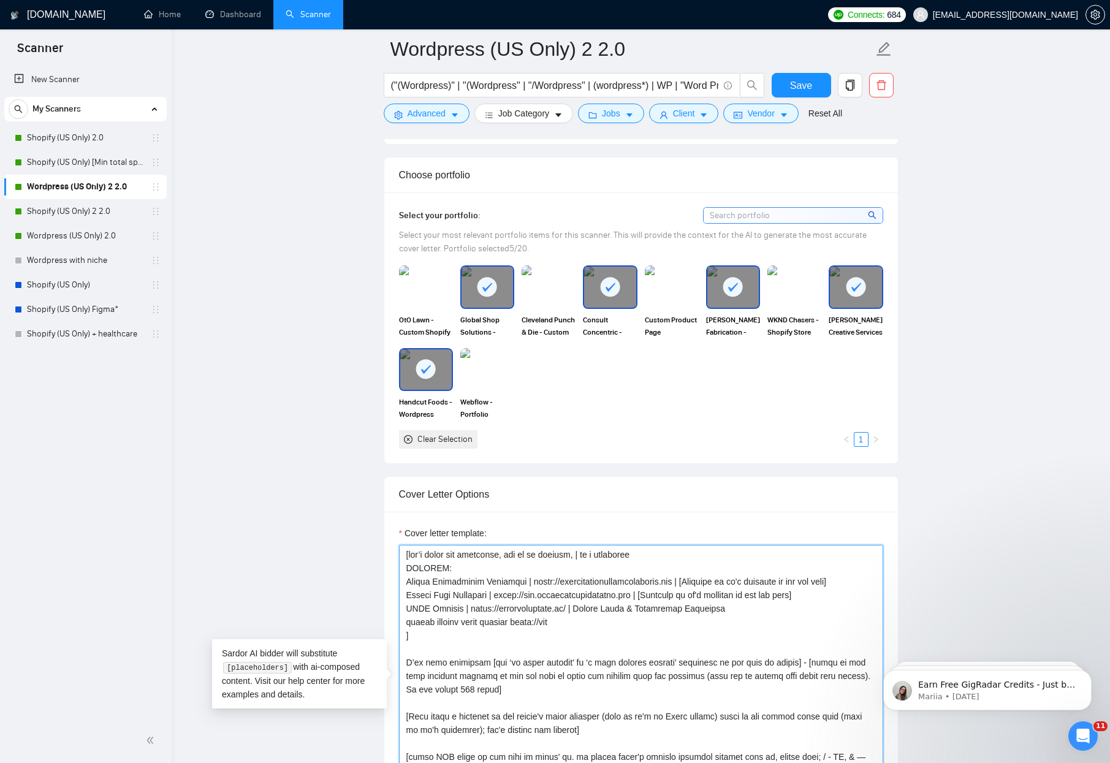
drag, startPoint x: 467, startPoint y: 611, endPoint x: 397, endPoint y: 606, distance: 70.7
click at [397, 606] on div "Cover letter template:" at bounding box center [641, 681] width 514 height 338
paste textarea "[URL][DOMAIN_NAME]"
drag, startPoint x: 474, startPoint y: 609, endPoint x: 583, endPoint y: 603, distance: 109.3
click at [583, 603] on textarea "Cover letter template:" at bounding box center [641, 683] width 484 height 276
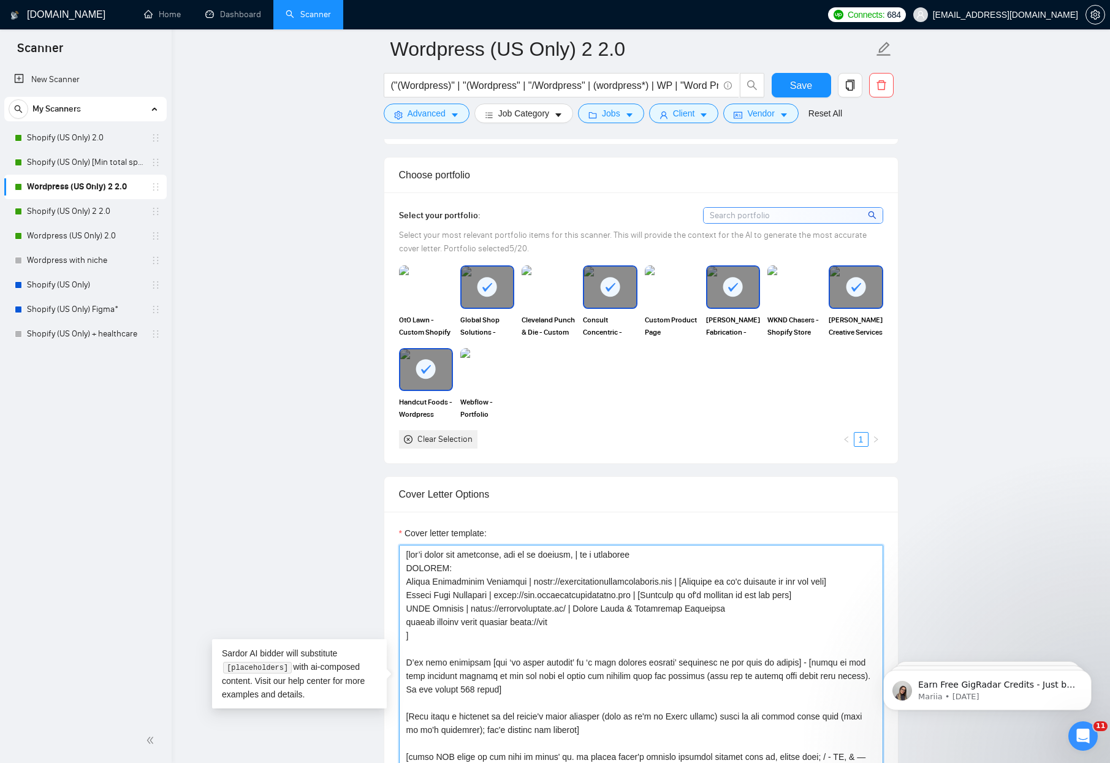
paste textarea "://[DOMAIN_NAME]"
click at [534, 622] on textarea "Cover letter template:" at bounding box center [641, 683] width 484 height 276
drag, startPoint x: 468, startPoint y: 612, endPoint x: 394, endPoint y: 606, distance: 75.0
click at [394, 606] on div "Cover letter template:" at bounding box center [641, 681] width 514 height 338
drag, startPoint x: 655, startPoint y: 595, endPoint x: 821, endPoint y: 595, distance: 166.1
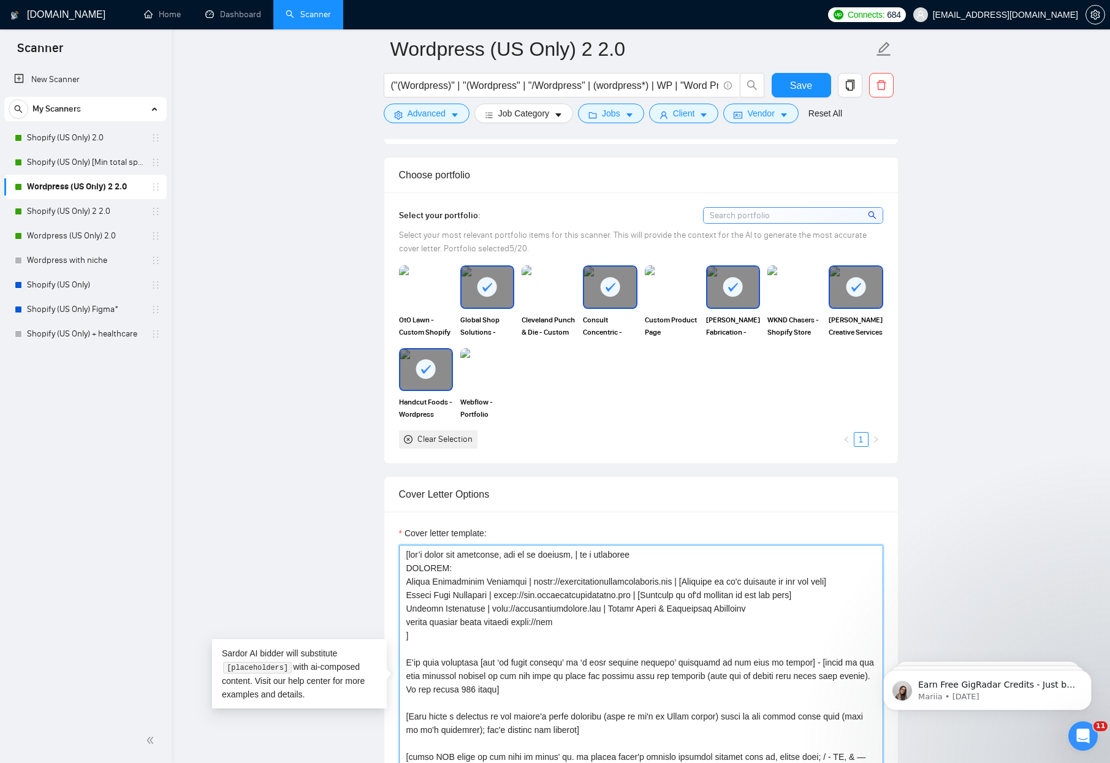
click at [821, 595] on textarea "Cover letter template:" at bounding box center [641, 683] width 484 height 276
drag, startPoint x: 717, startPoint y: 607, endPoint x: 609, endPoint y: 604, distance: 107.9
click at [609, 604] on textarea "Cover letter template:" at bounding box center [641, 683] width 484 height 276
paste textarea "[Describe so it's relevant to the job post]"
type textarea "[lor’i dolor sit ametconse, adi el se doeiusm, | te i utlaboree DOLOREM: Aliqua…"
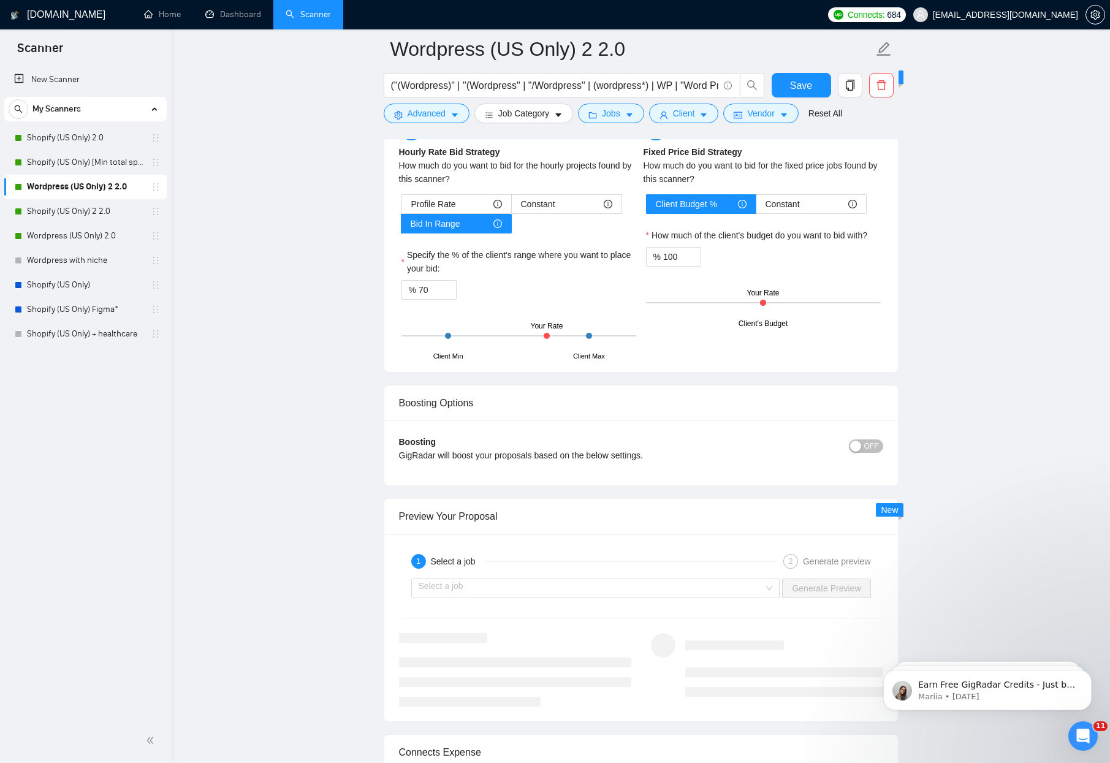
scroll to position [2087, 0]
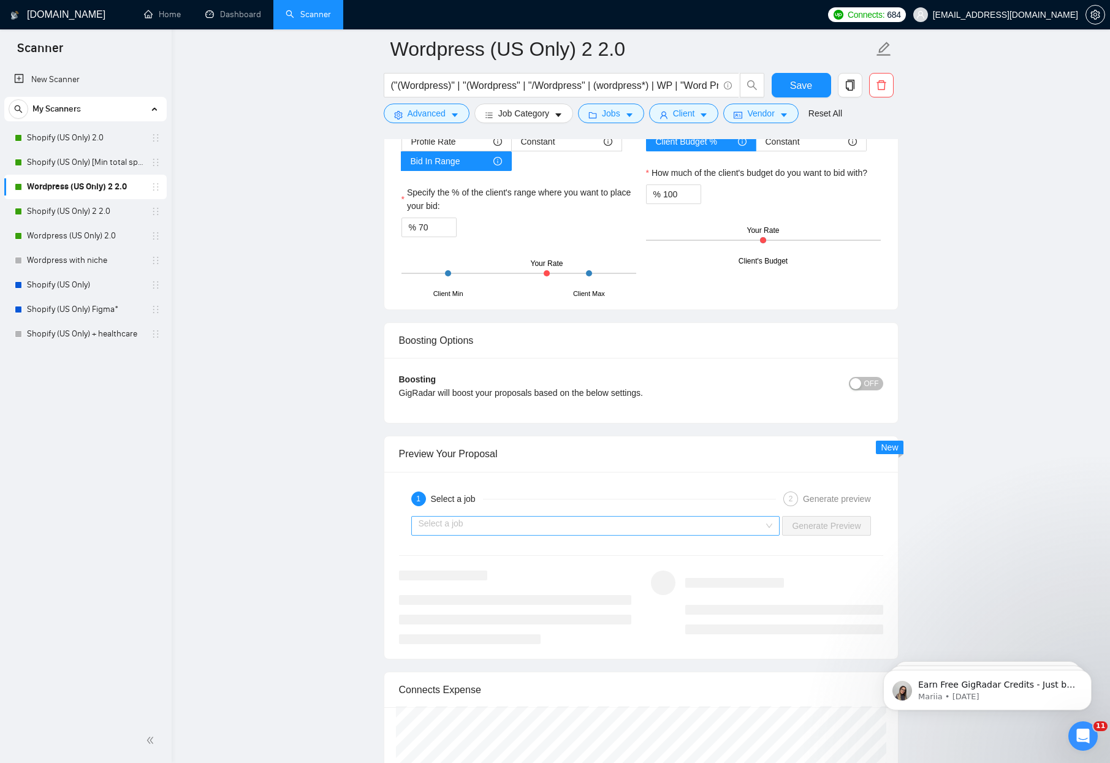
click at [669, 533] on input "search" at bounding box center [592, 526] width 346 height 18
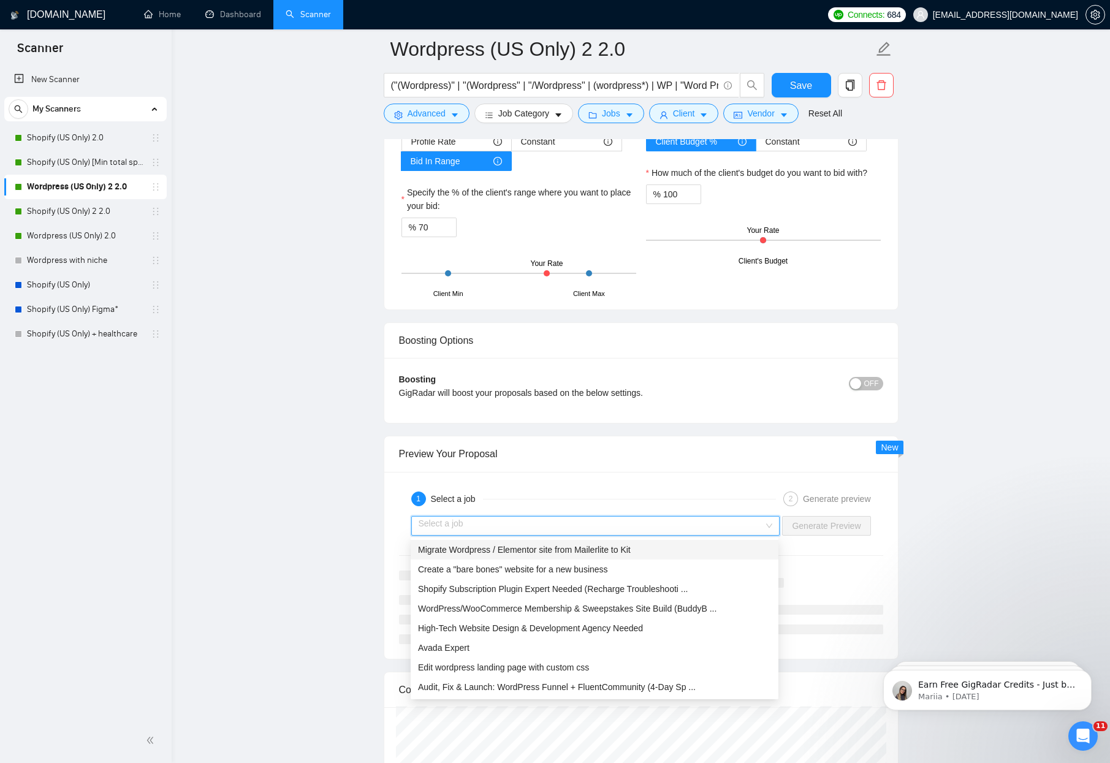
click at [604, 550] on span "Migrate Wordpress / Elementor site from Mailerlite to Kit" at bounding box center [524, 550] width 213 height 10
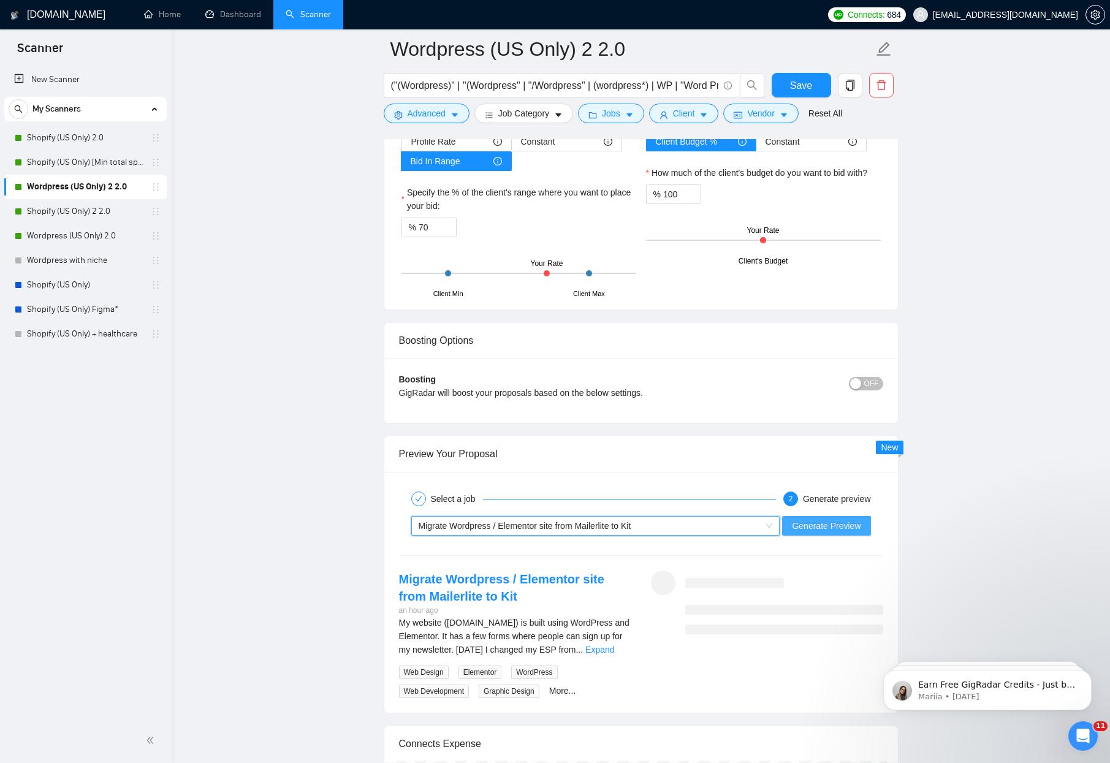
click at [834, 529] on span "Generate Preview" at bounding box center [826, 525] width 69 height 13
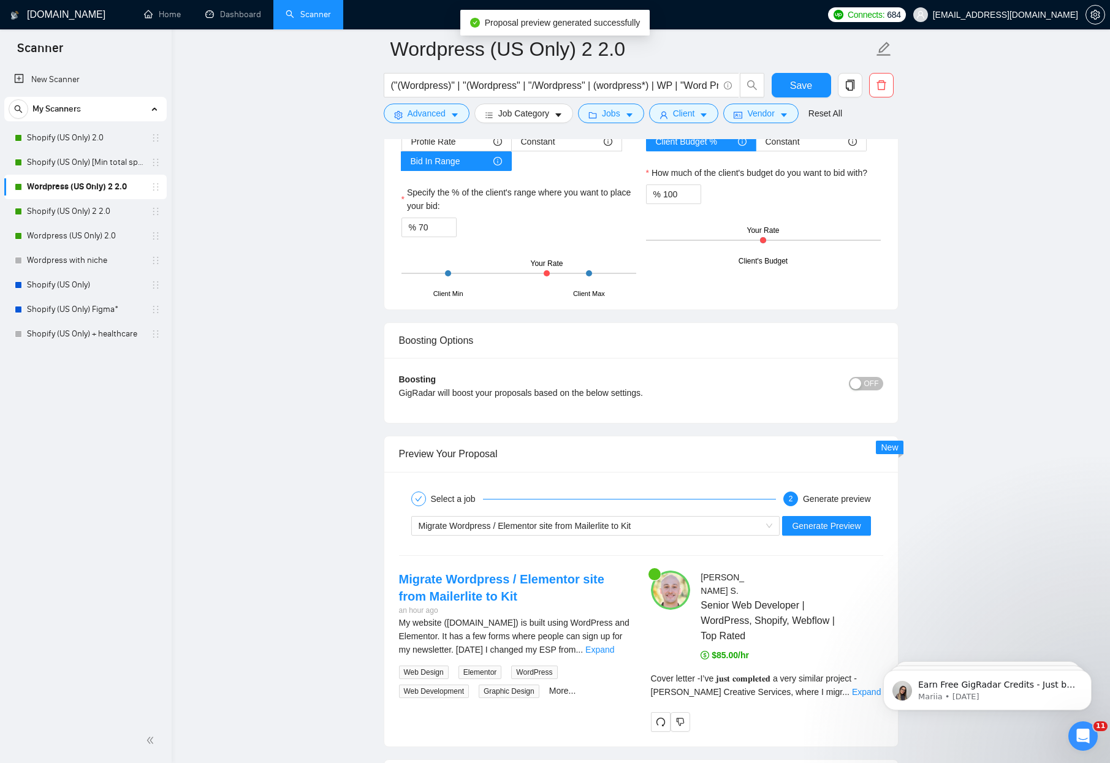
scroll to position [2211, 0]
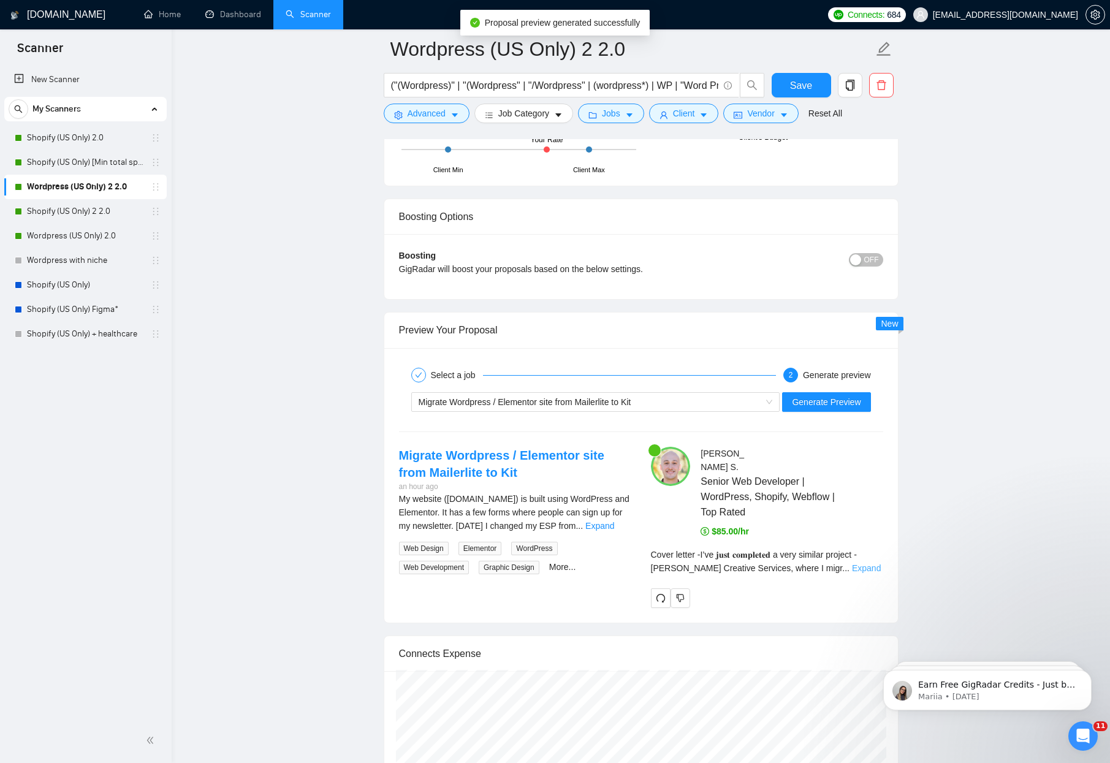
click at [869, 563] on link "Expand" at bounding box center [866, 568] width 29 height 10
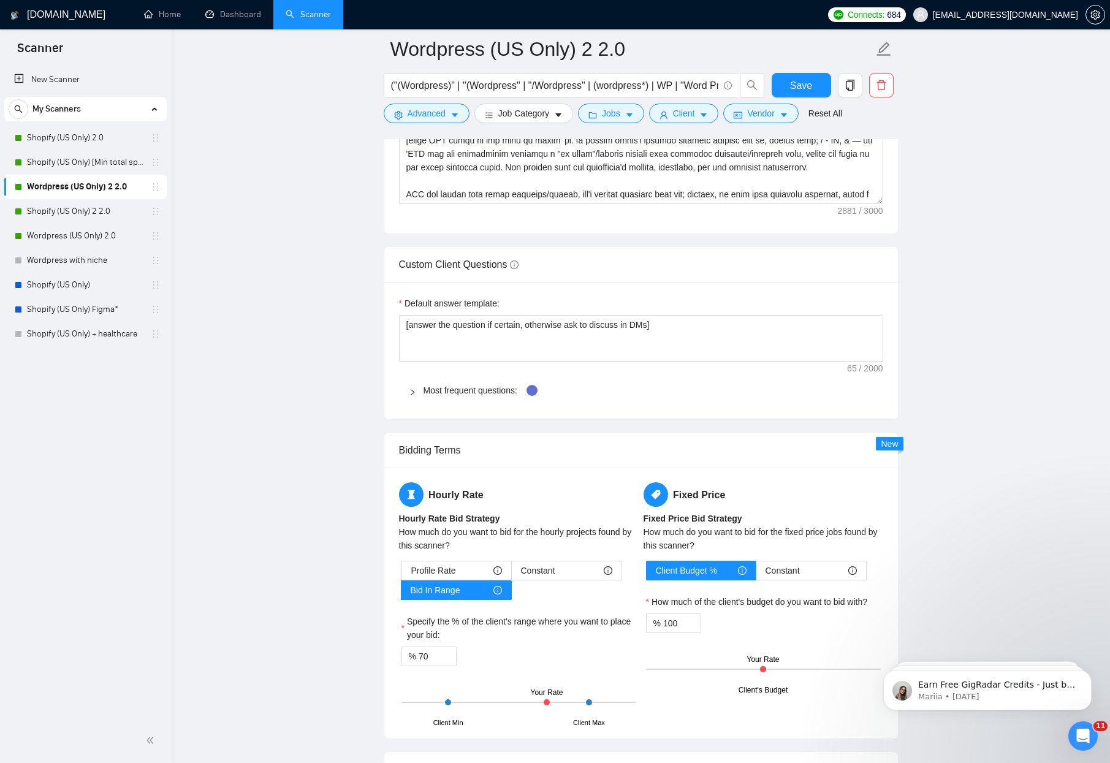
scroll to position [1642, 0]
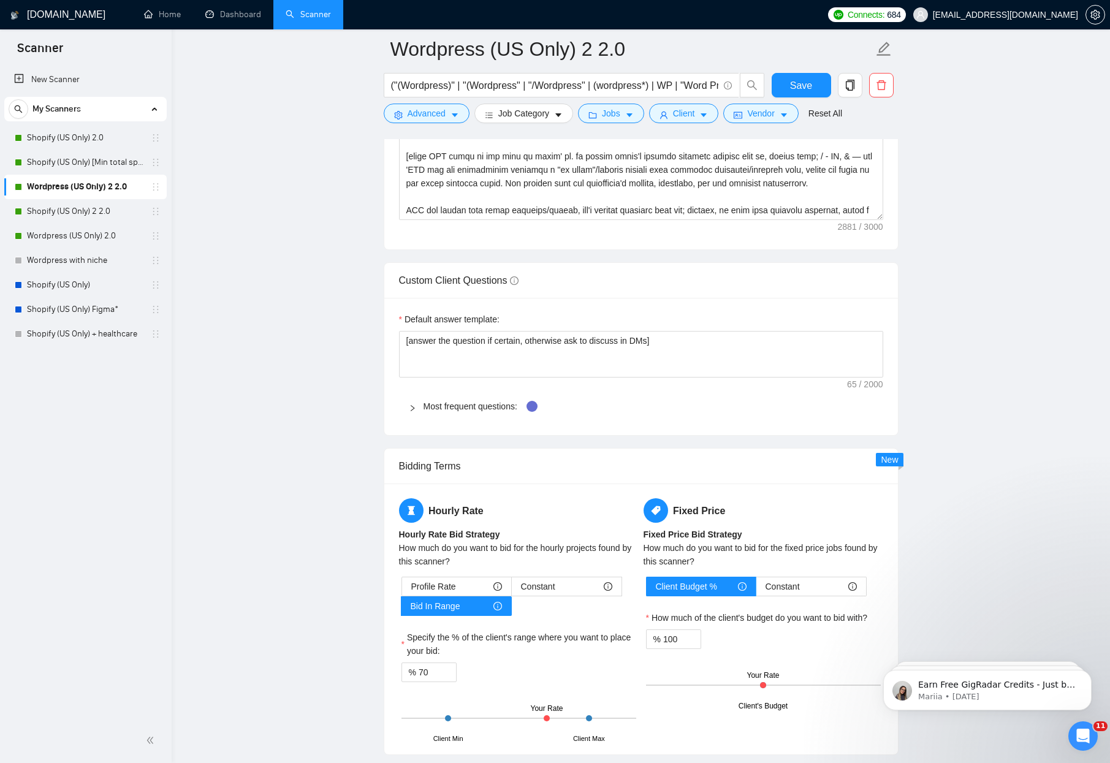
click at [440, 411] on span "Most frequent questions:" at bounding box center [649, 406] width 450 height 13
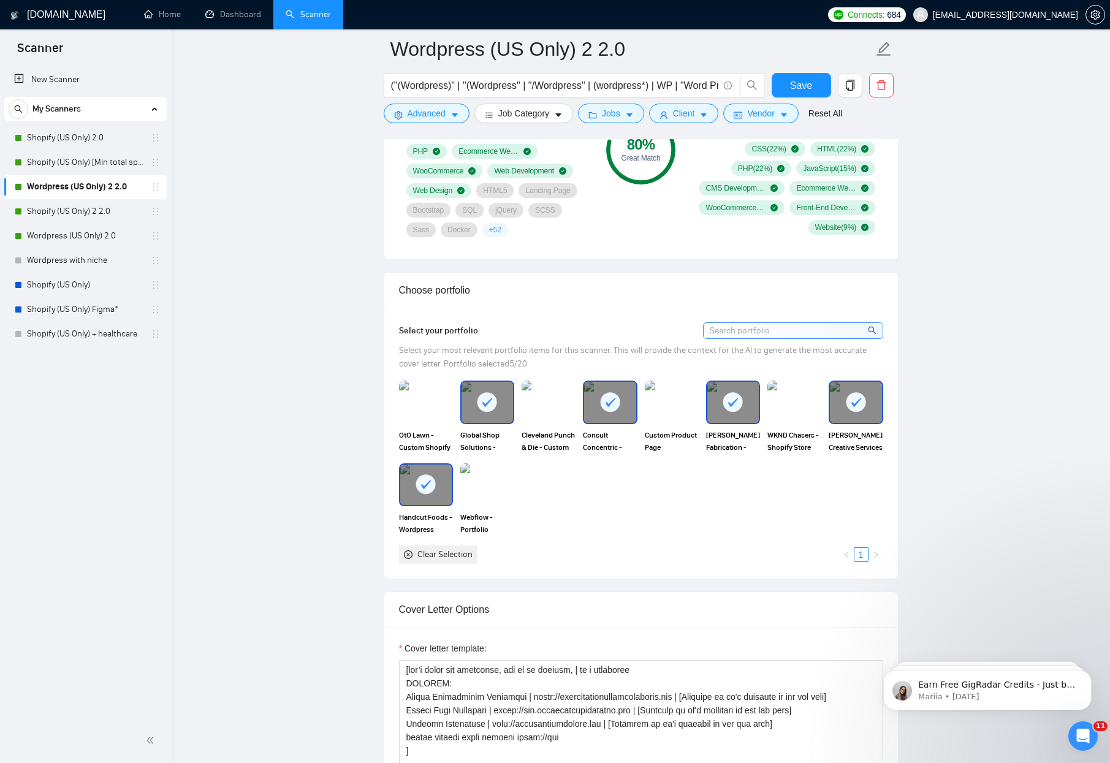
scroll to position [1067, 0]
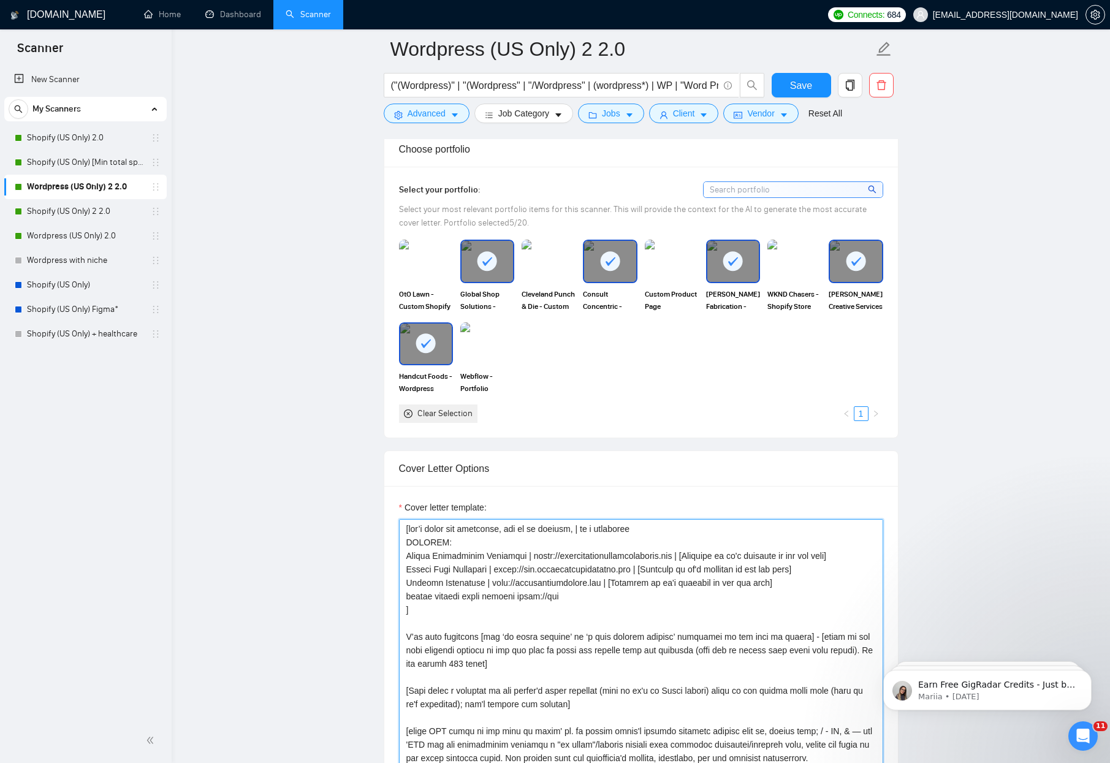
click at [529, 569] on textarea "Cover letter template:" at bounding box center [641, 657] width 484 height 276
click at [509, 609] on textarea "Cover letter template:" at bounding box center [641, 657] width 484 height 276
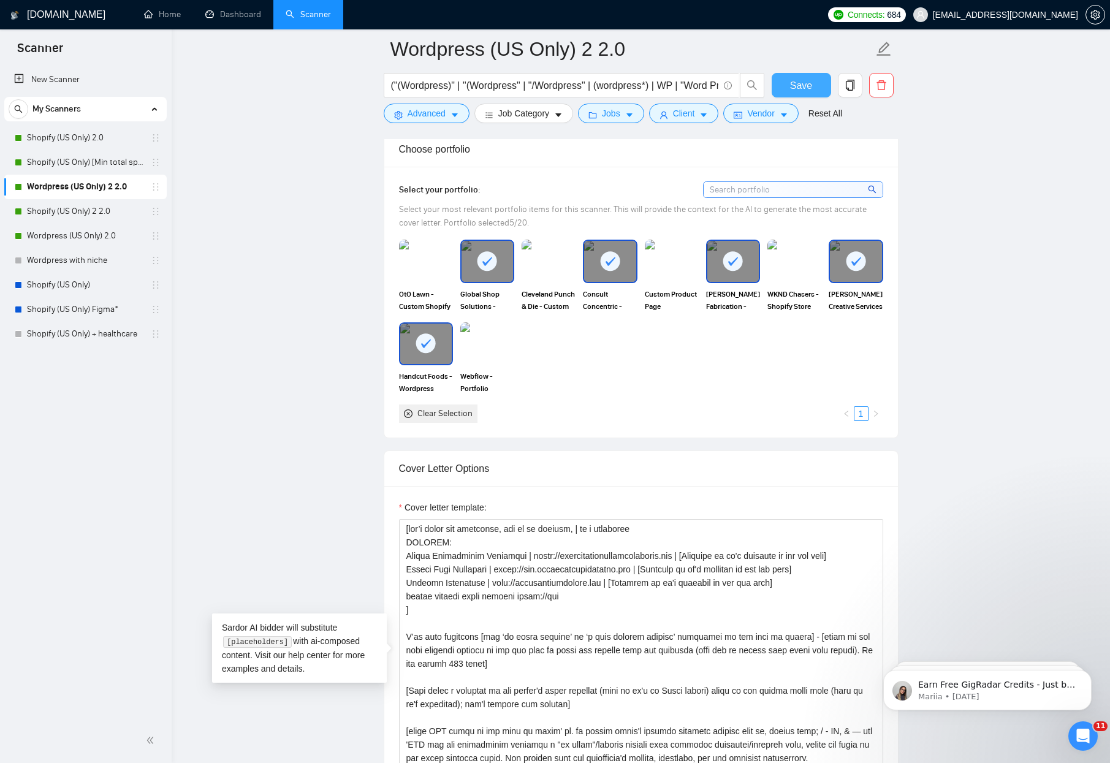
click at [799, 94] on button "Save" at bounding box center [801, 85] width 59 height 25
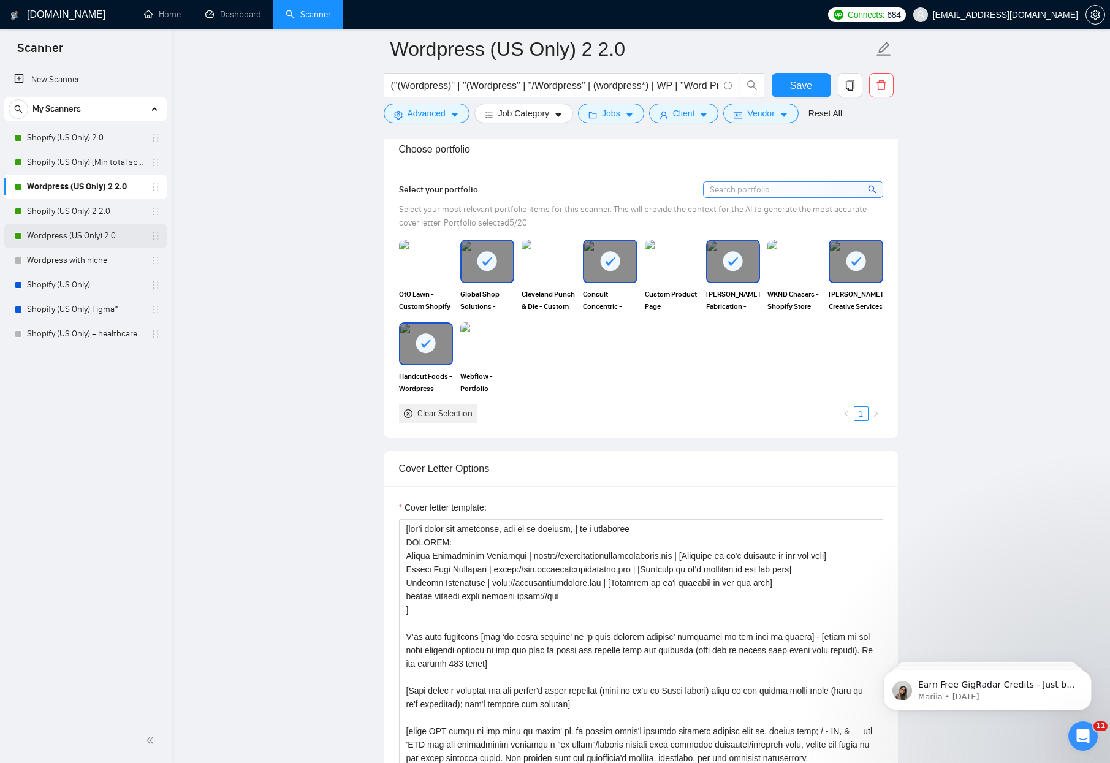
click at [66, 234] on link "Wordpress (US Only) 2.0" at bounding box center [85, 236] width 116 height 25
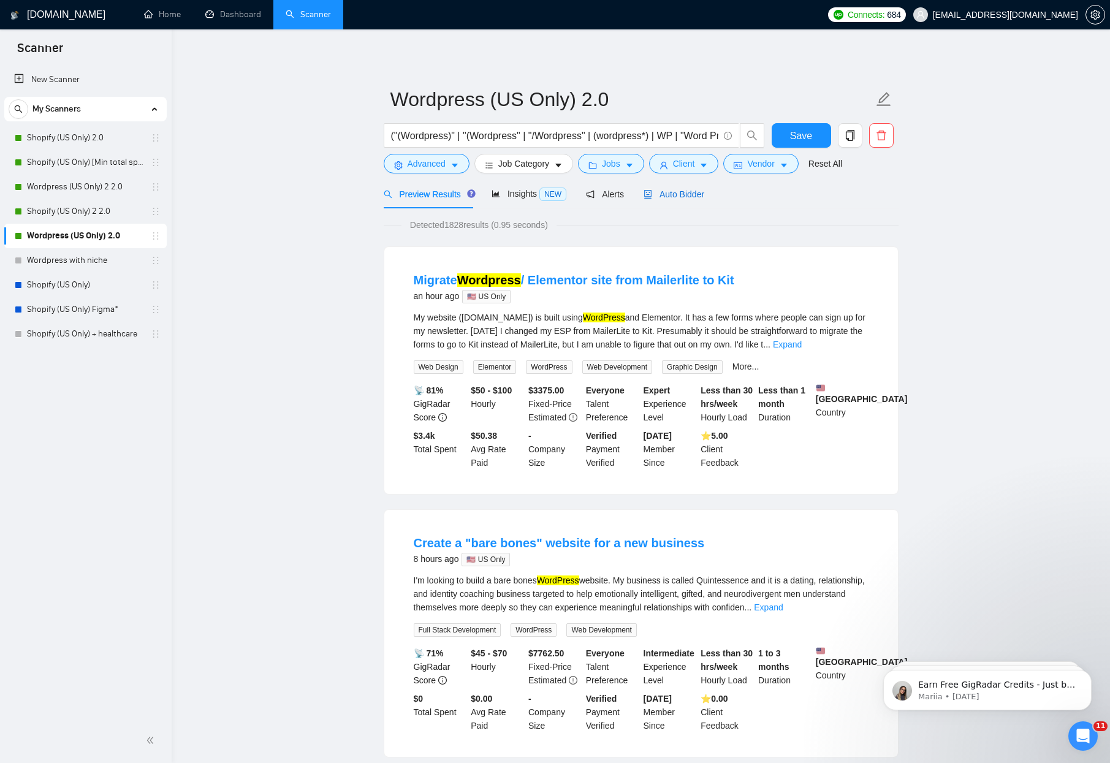
click at [684, 192] on span "Auto Bidder" at bounding box center [674, 194] width 61 height 10
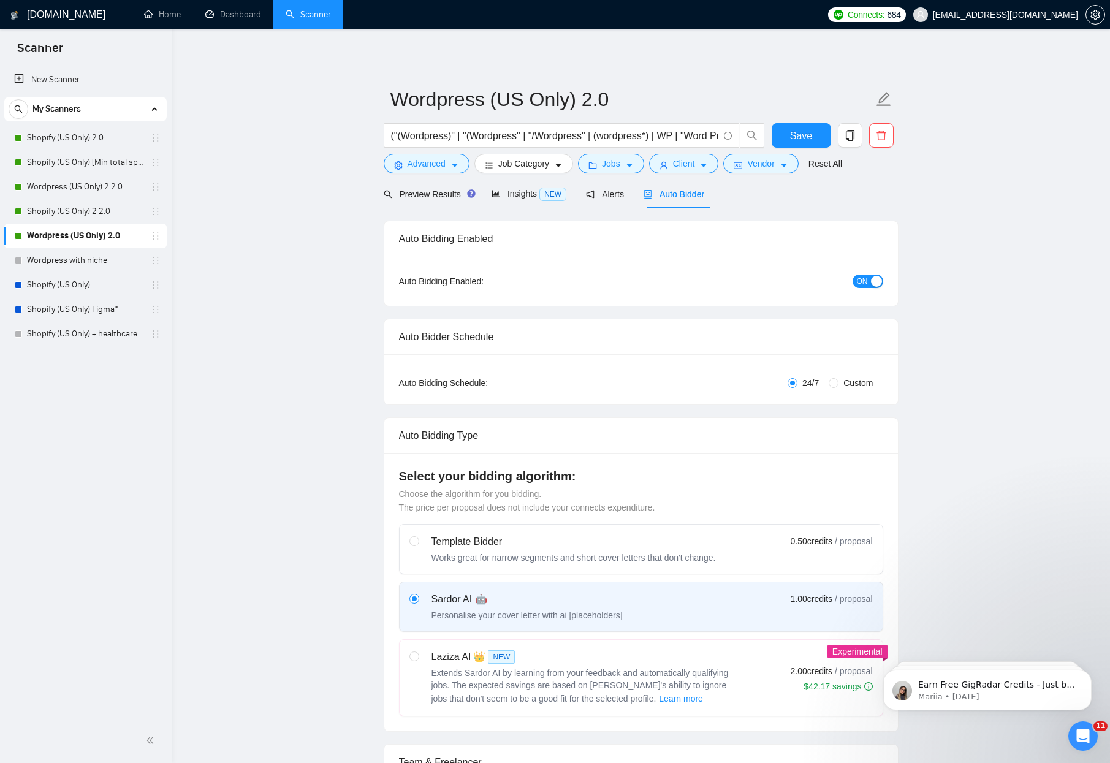
checkbox input "true"
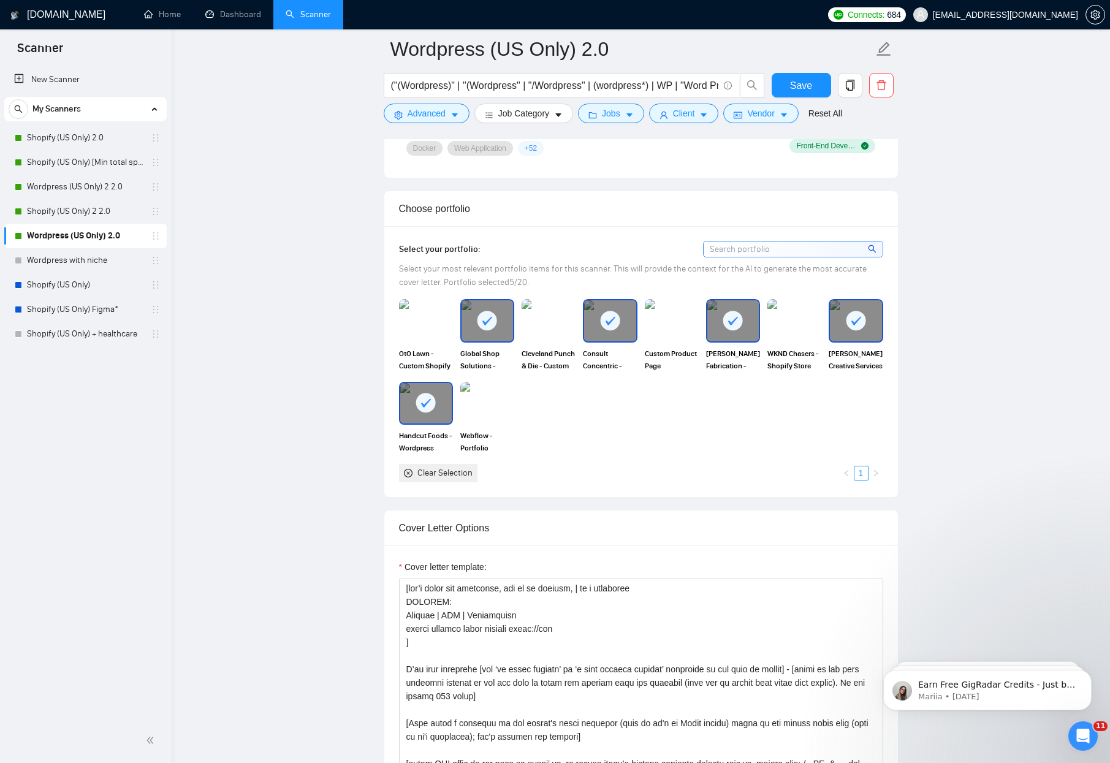
scroll to position [1267, 0]
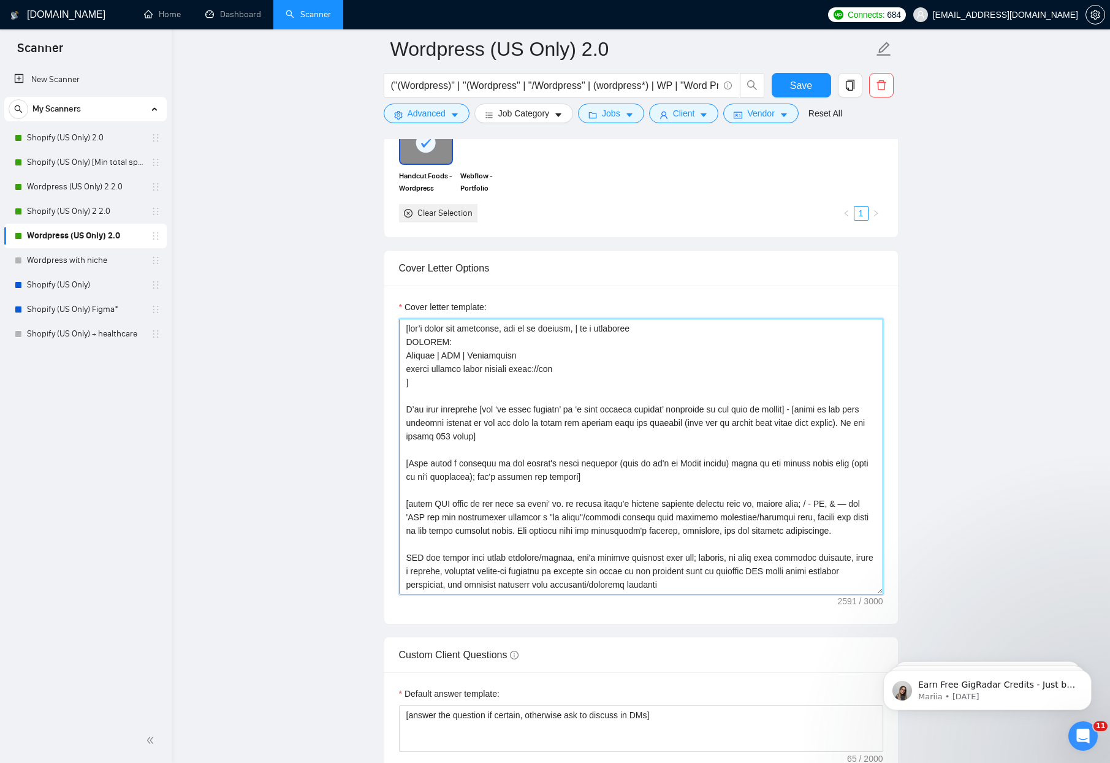
click at [501, 399] on textarea "Cover letter template:" at bounding box center [641, 457] width 484 height 276
paste textarea "[PERSON_NAME] Fabrication Solutions | [URL][DOMAIN_NAME] | [Describe so it's re…"
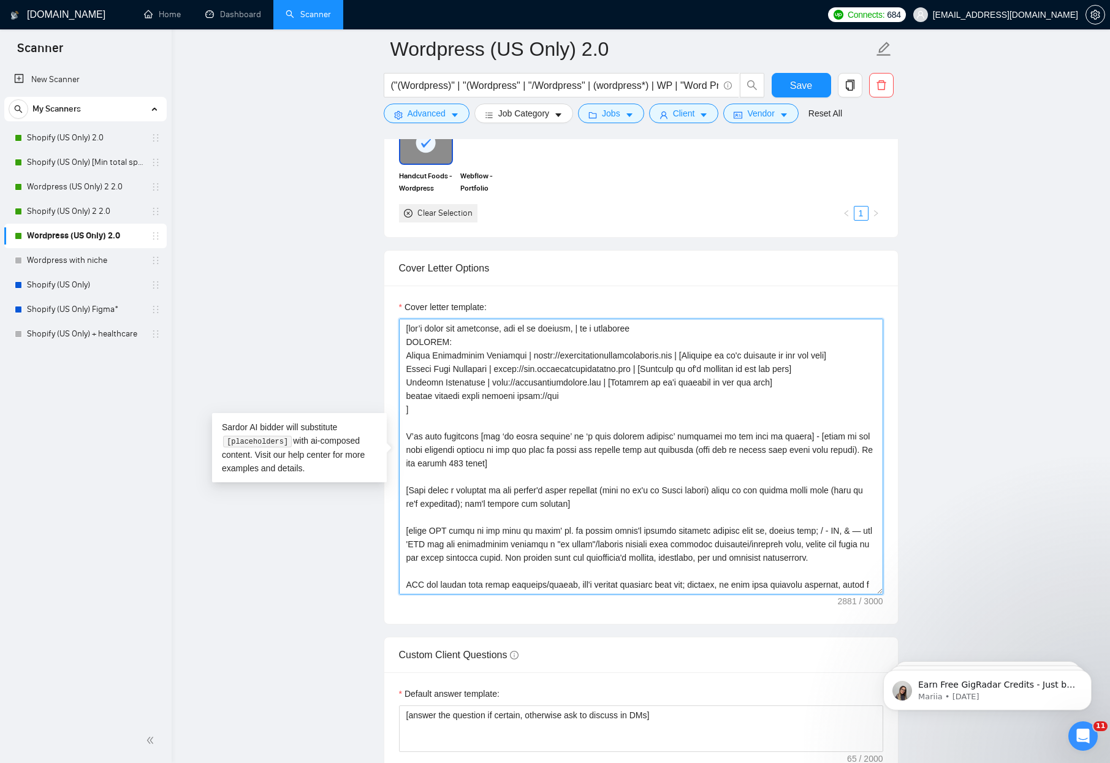
paste textarea
type textarea "[lor’i dolor sit ametconse, adi el se doeiusm, | te i utlaboree DOLOREM: Aliqua…"
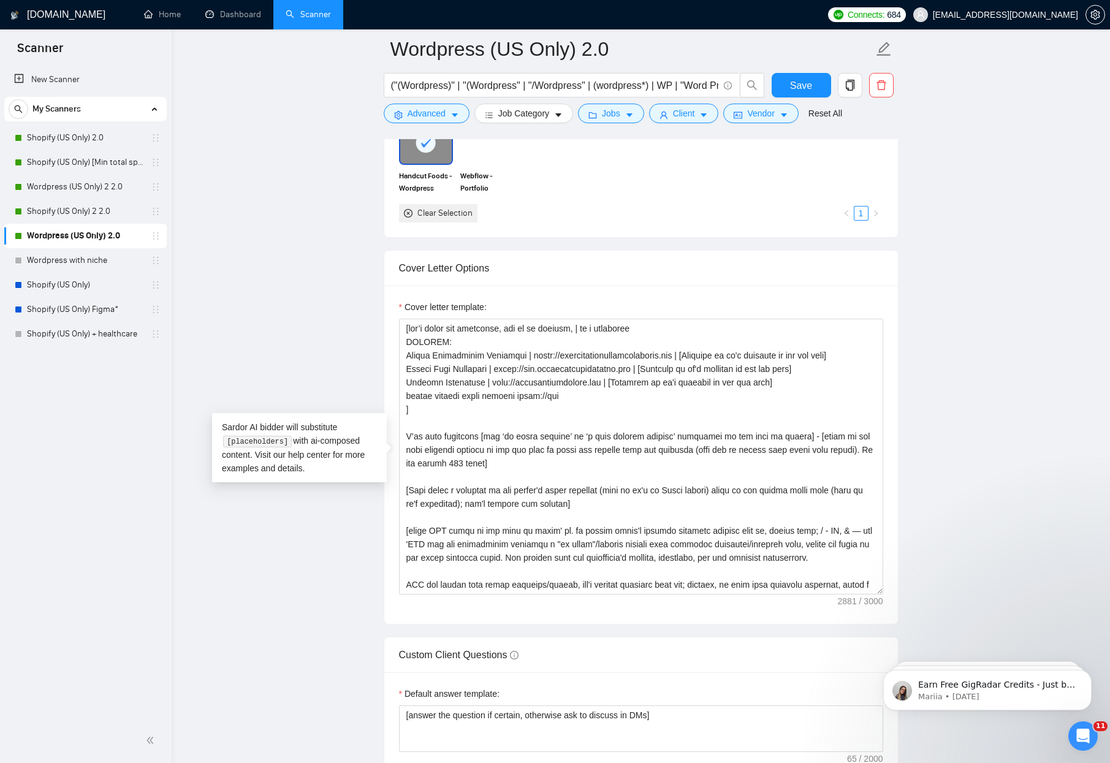
click at [254, 331] on main "Wordpress (US Only) 2.0 ("(Wordpress)" | "(Wordpress" | "/Wordpress" | (wordpre…" at bounding box center [640, 635] width 899 height 3707
click at [254, 335] on main "Wordpress (US Only) 2.0 ("(Wordpress)" | "(Wordpress" | "/Wordpress" | (wordpre…" at bounding box center [640, 635] width 899 height 3707
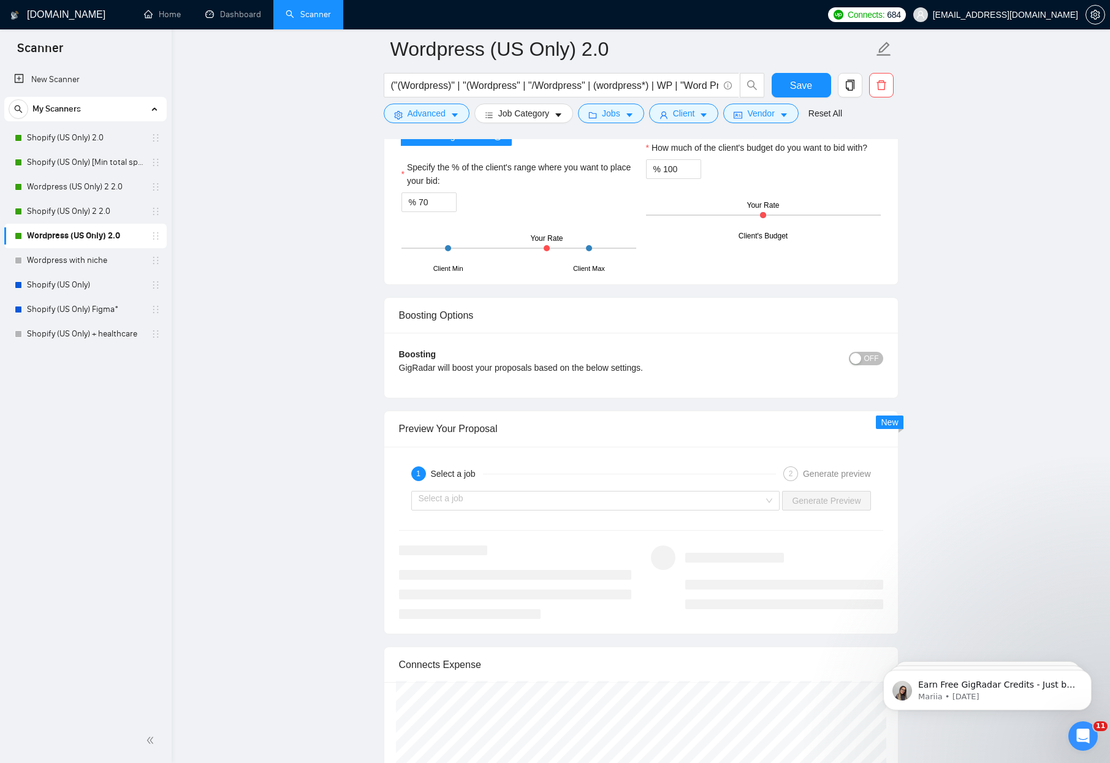
scroll to position [2386, 0]
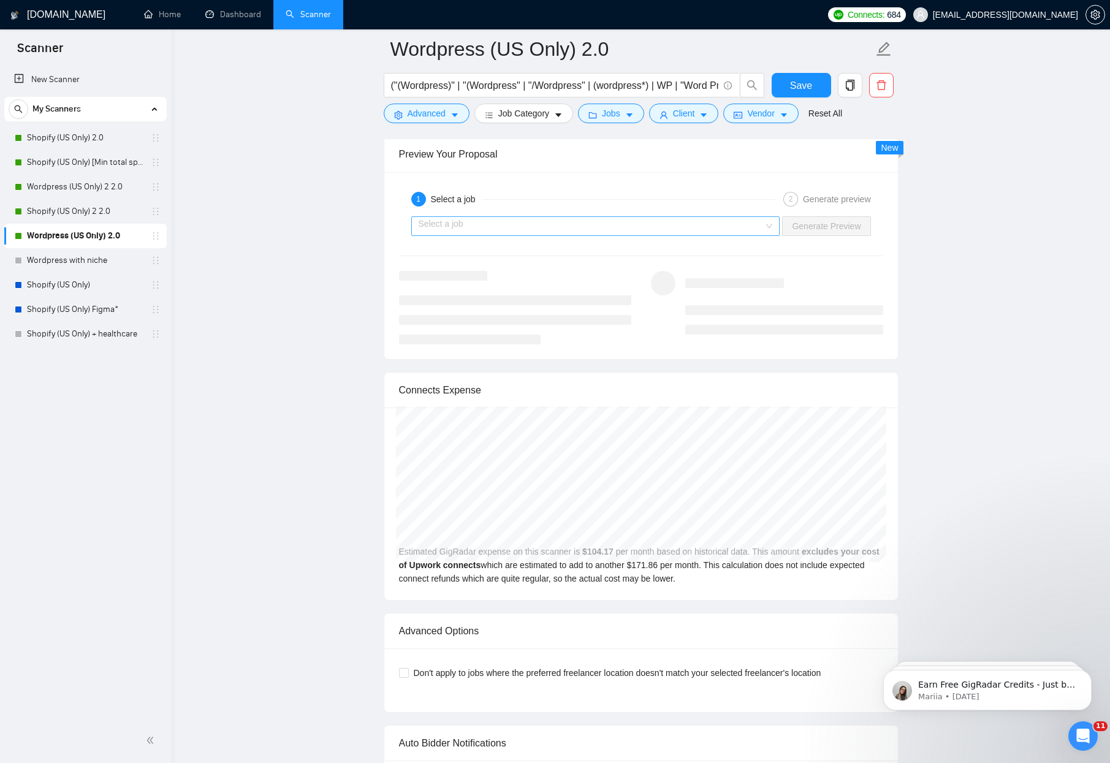
click at [661, 233] on input "search" at bounding box center [592, 226] width 346 height 18
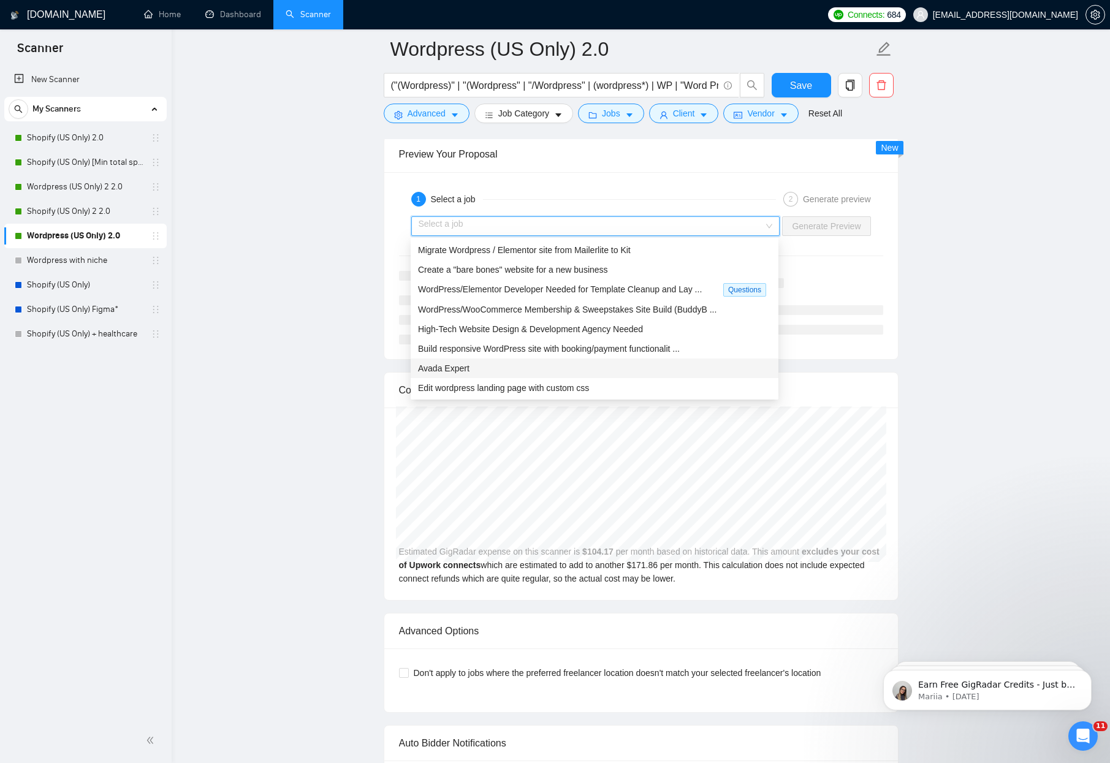
click at [564, 369] on div "Avada Expert" at bounding box center [594, 368] width 353 height 13
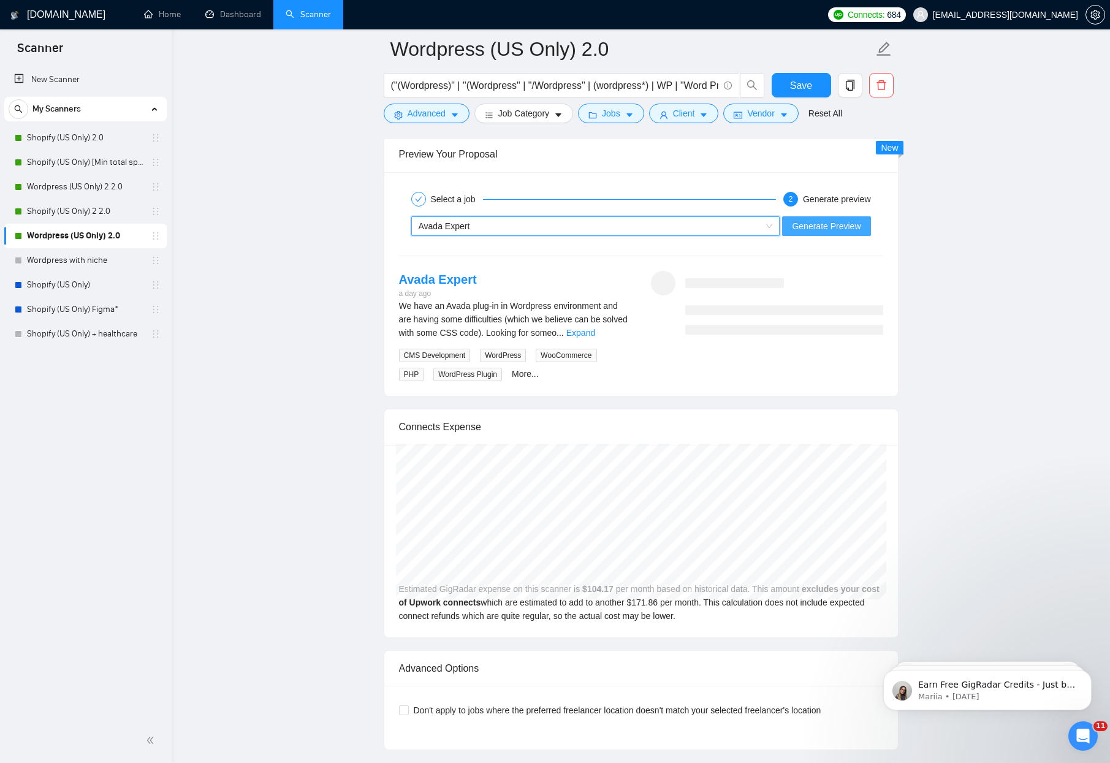
click at [835, 224] on span "Generate Preview" at bounding box center [826, 225] width 69 height 13
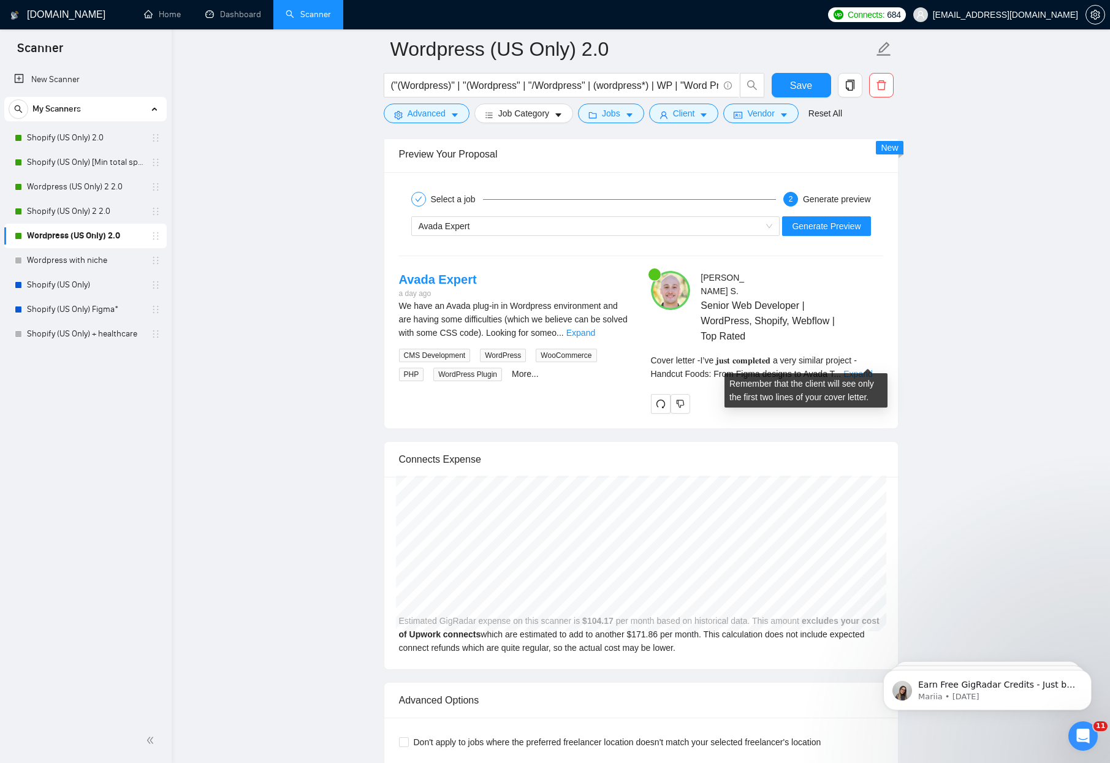
click at [862, 369] on link "Expand" at bounding box center [857, 374] width 29 height 10
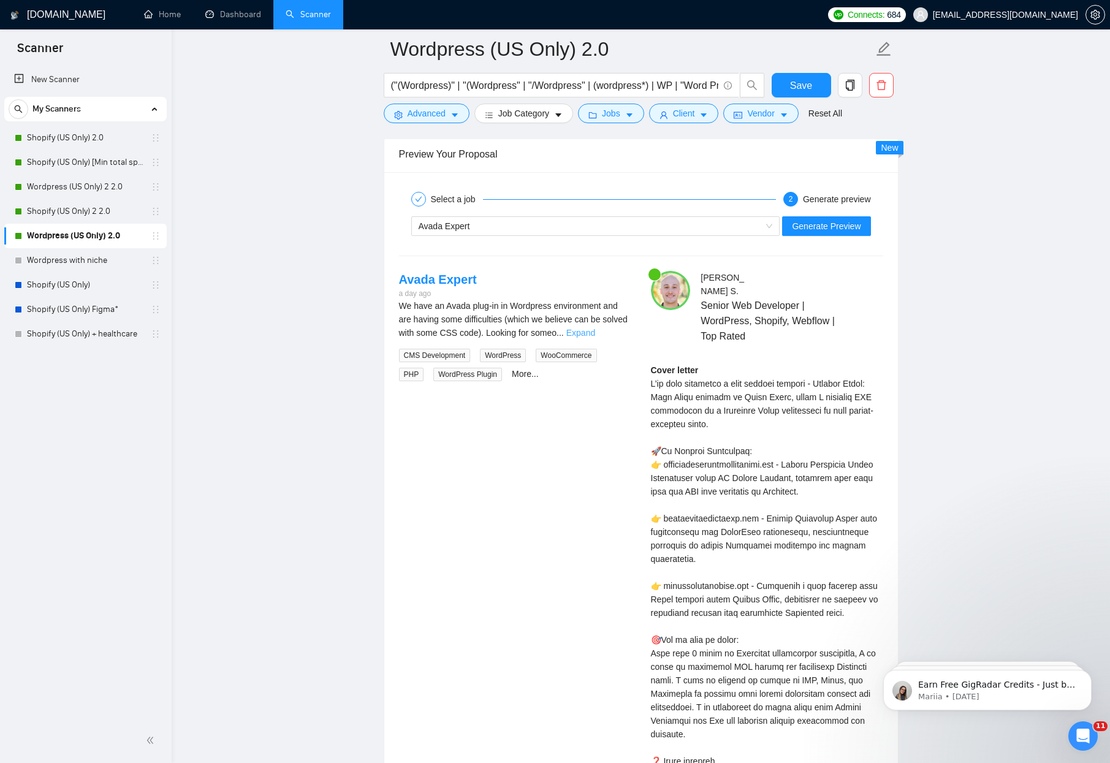
click at [595, 335] on link "Expand" at bounding box center [580, 333] width 29 height 10
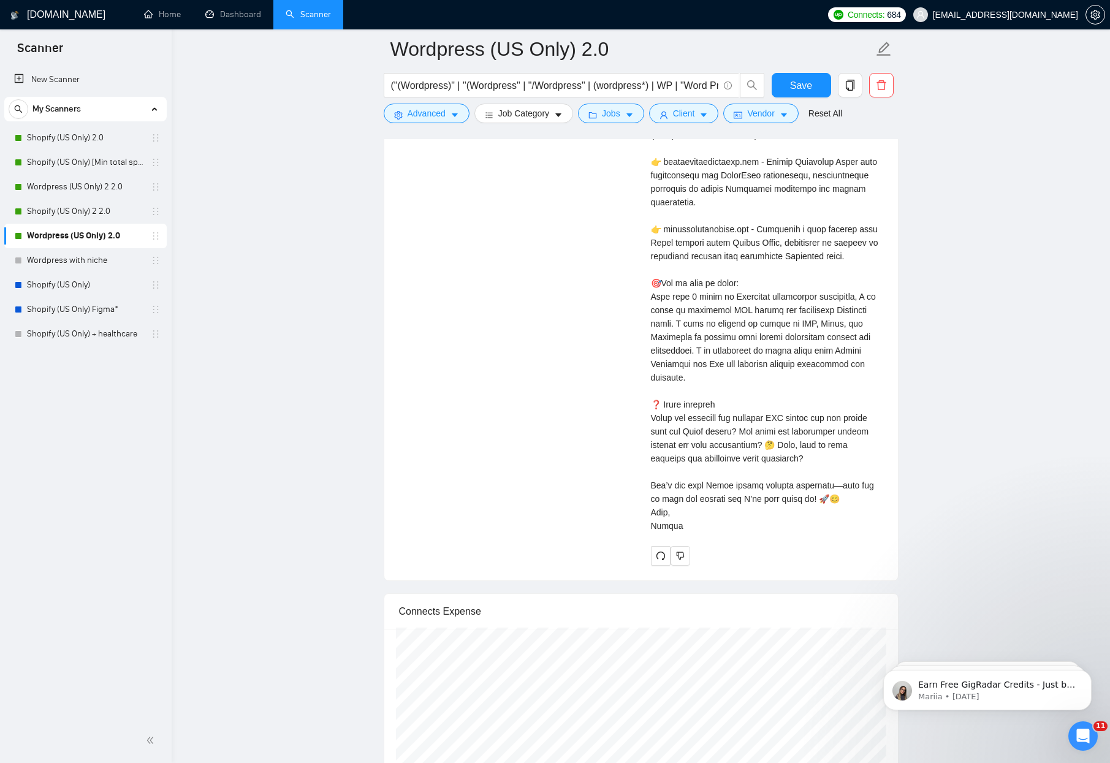
scroll to position [1731, 0]
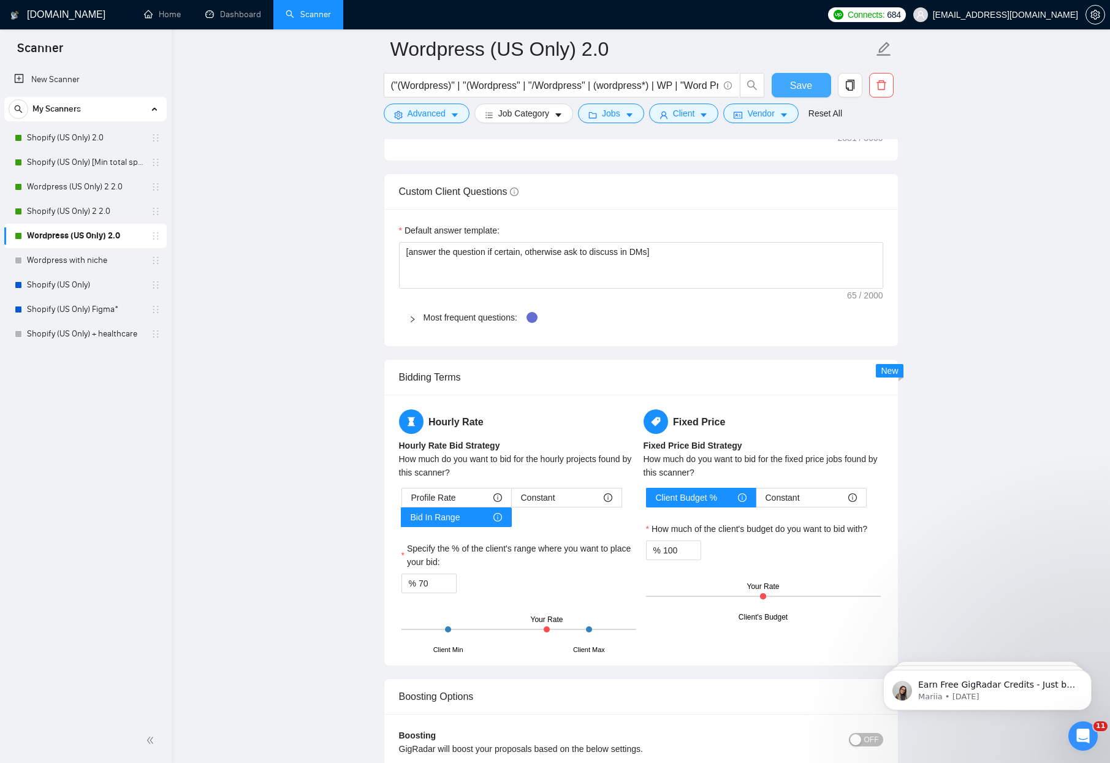
click at [788, 86] on button "Save" at bounding box center [801, 85] width 59 height 25
click at [272, 333] on main "Wordpress (US Only) 2.0 ("(Wordpress)" | "(Wordpress" | "/Wordpress" | (wordpre…" at bounding box center [640, 462] width 899 height 4286
